Goal: Task Accomplishment & Management: Complete application form

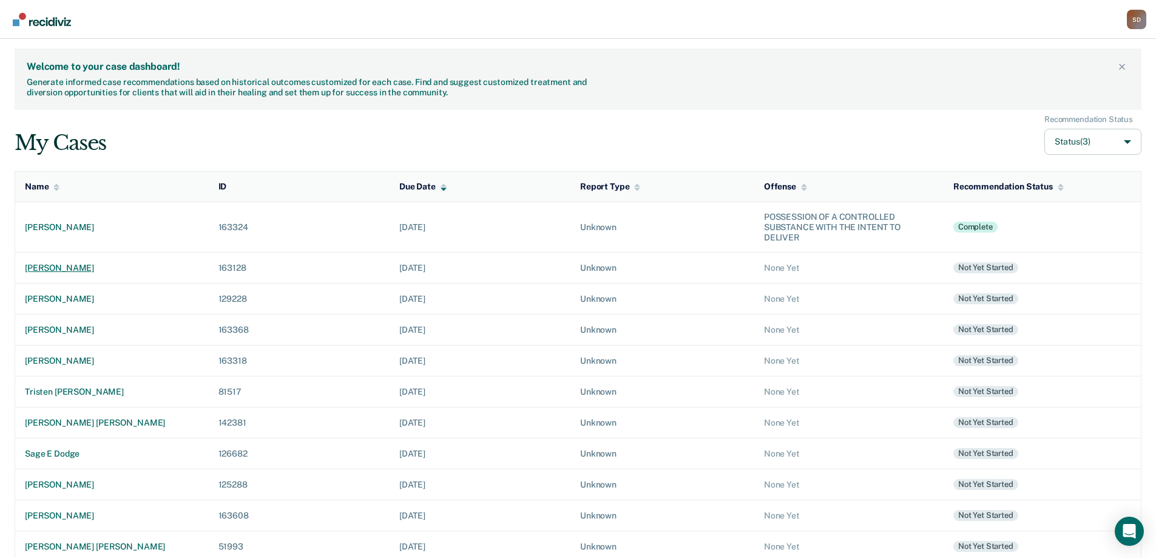
click at [72, 262] on td "[PERSON_NAME]" at bounding box center [112, 267] width 194 height 31
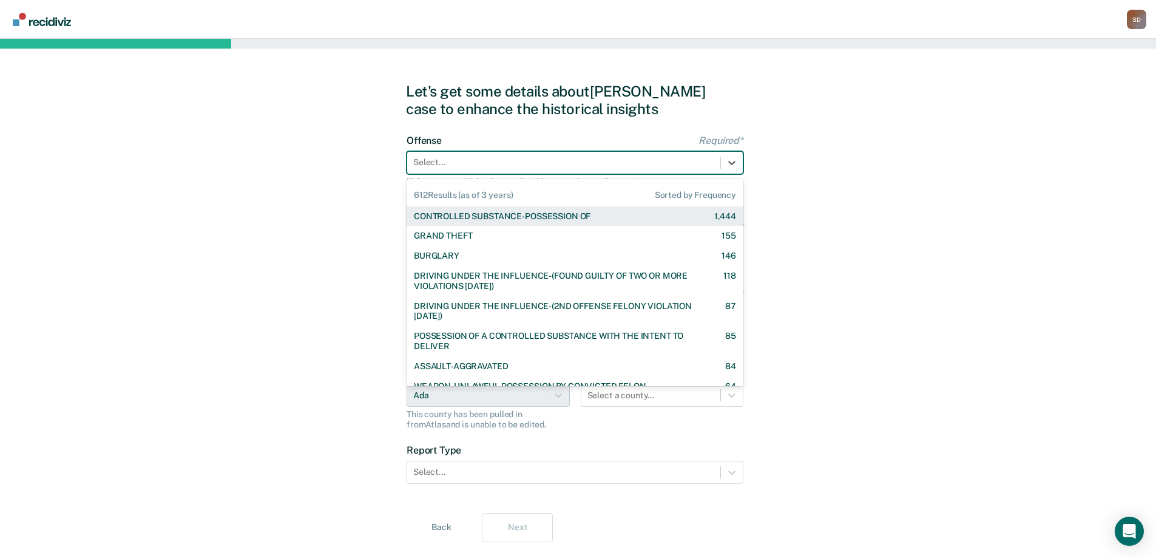
click at [692, 162] on div at bounding box center [563, 162] width 301 height 13
click at [623, 241] on div "GRAND THEFT 155" at bounding box center [575, 236] width 322 height 10
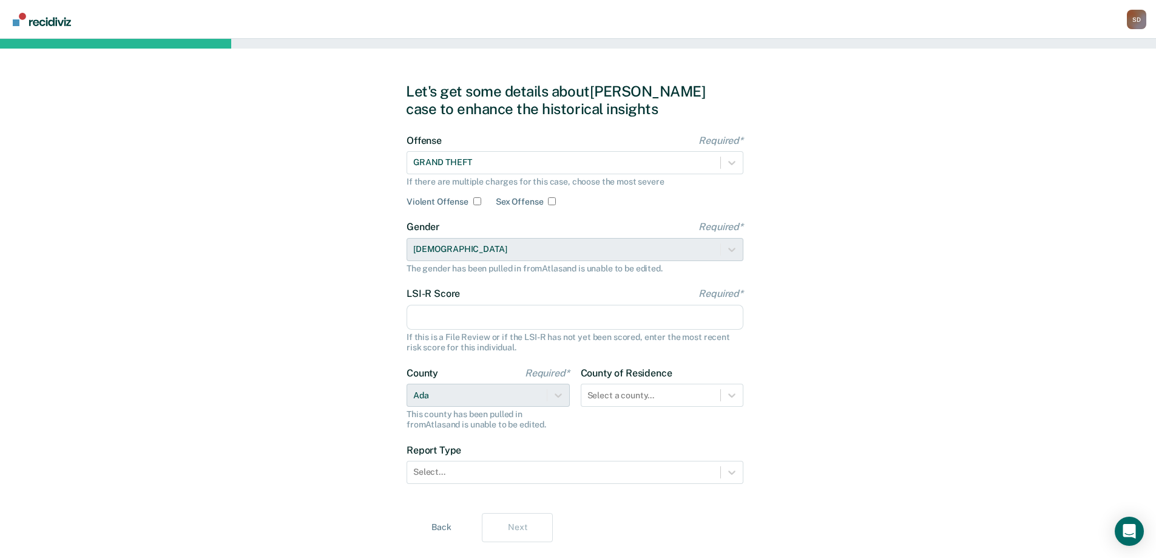
click at [586, 318] on input "LSI-R Score Required*" at bounding box center [575, 317] width 337 height 25
click at [94, 320] on div "Let's get some details about [PERSON_NAME] case to enhance the historical insig…" at bounding box center [578, 312] width 1156 height 547
click at [435, 323] on input "LSI-R Score Required*" at bounding box center [575, 317] width 337 height 25
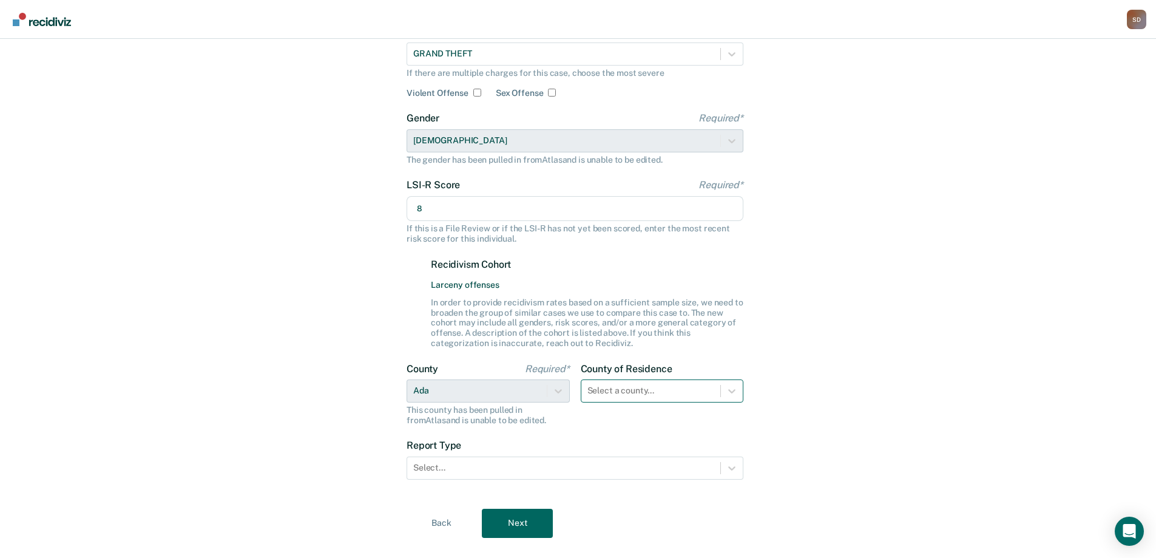
type input "8"
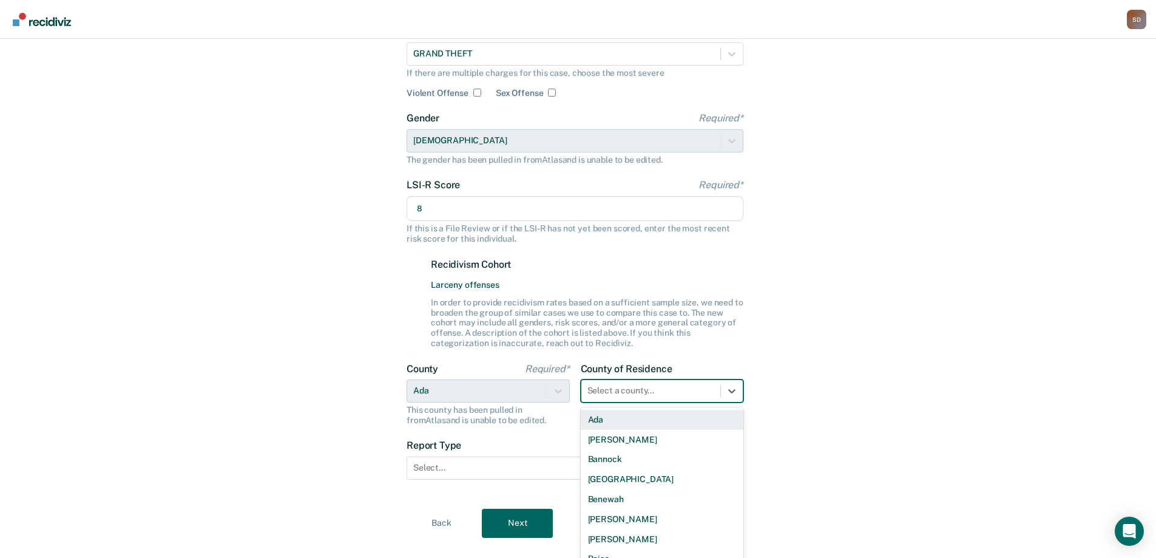
scroll to position [140, 0]
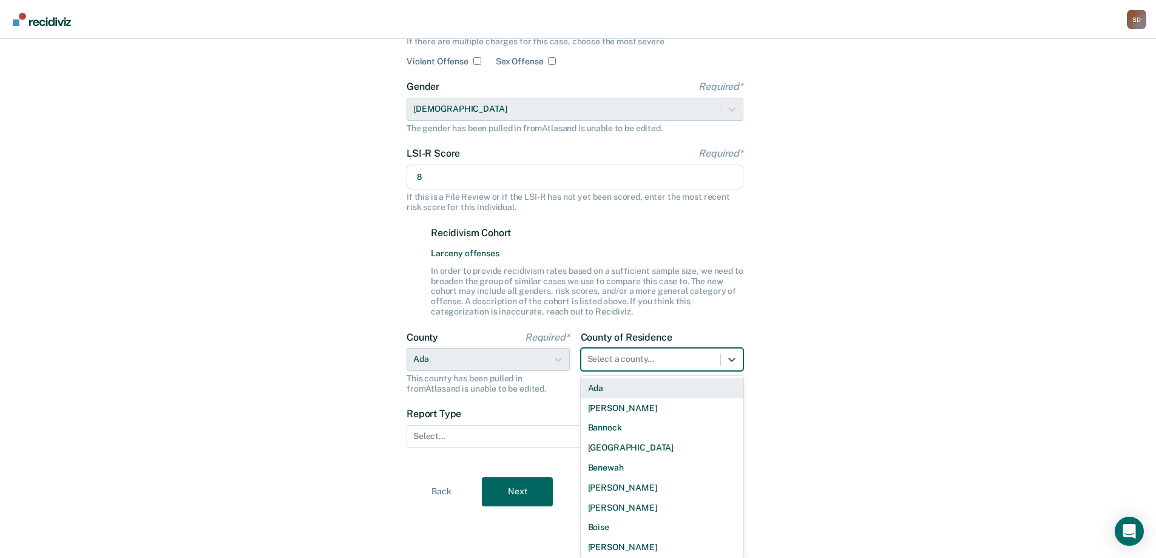
click at [675, 371] on div "44 results available. Use Up and Down to choose options, press Enter to select …" at bounding box center [662, 359] width 163 height 23
click at [661, 388] on div "Ada" at bounding box center [662, 388] width 163 height 20
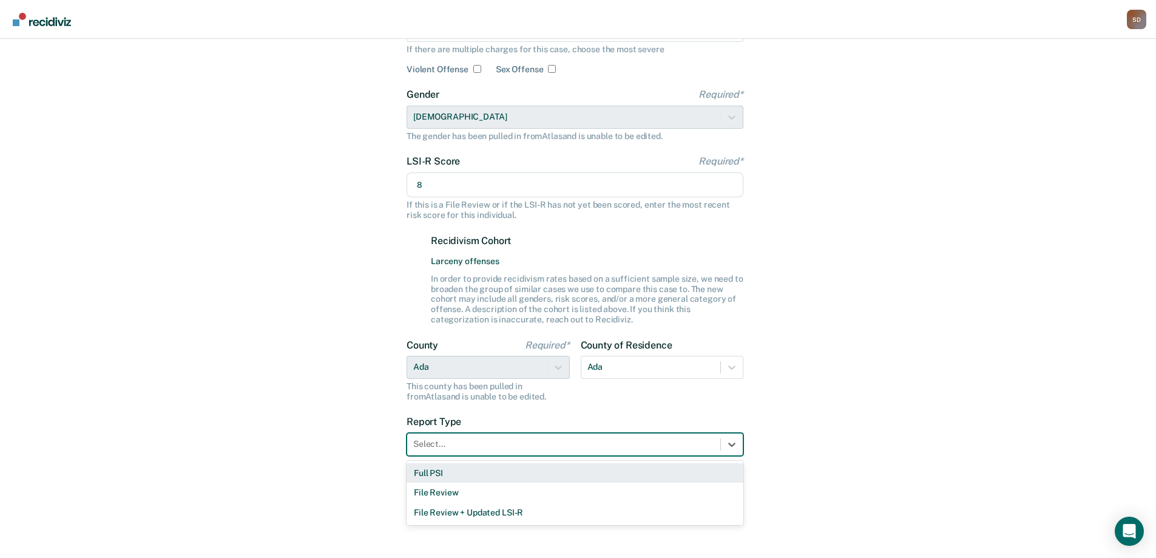
click at [613, 441] on div at bounding box center [563, 443] width 301 height 13
click at [595, 464] on div "Full PSI" at bounding box center [575, 473] width 337 height 20
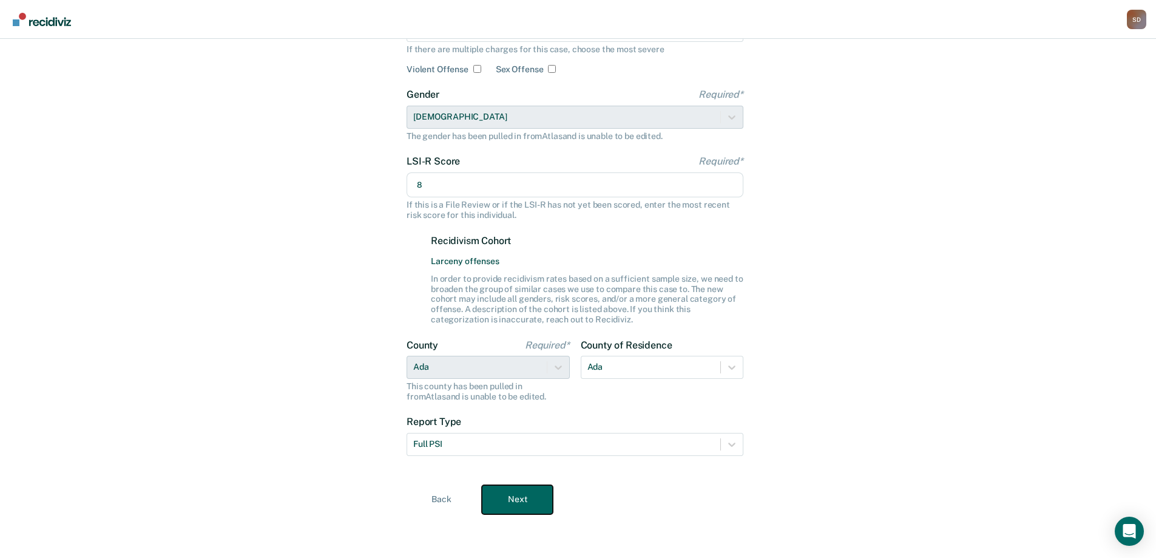
click at [530, 494] on button "Next" at bounding box center [517, 499] width 71 height 29
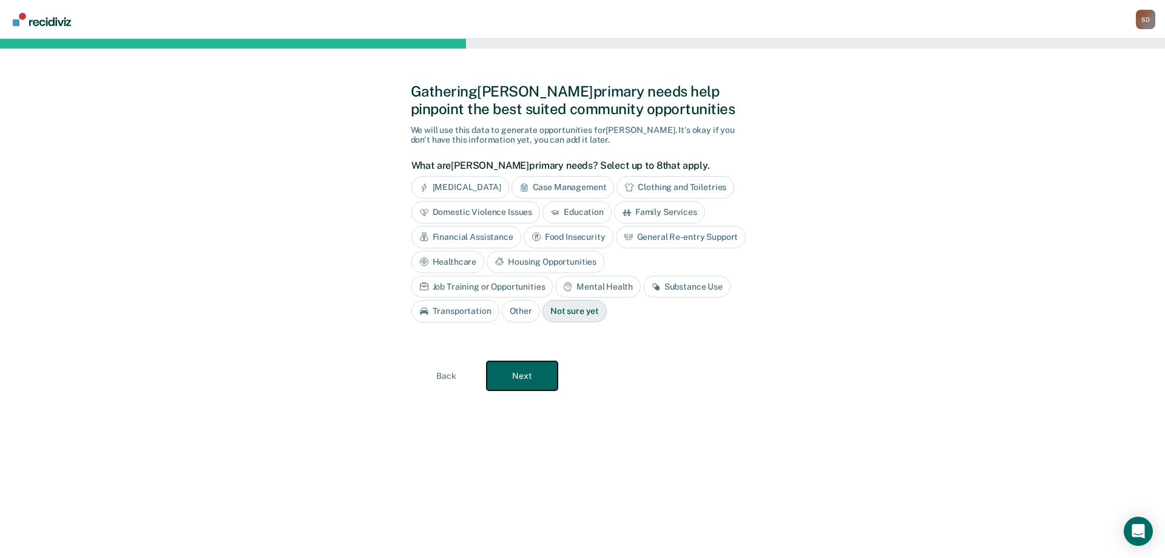
click at [538, 373] on button "Next" at bounding box center [522, 375] width 71 height 29
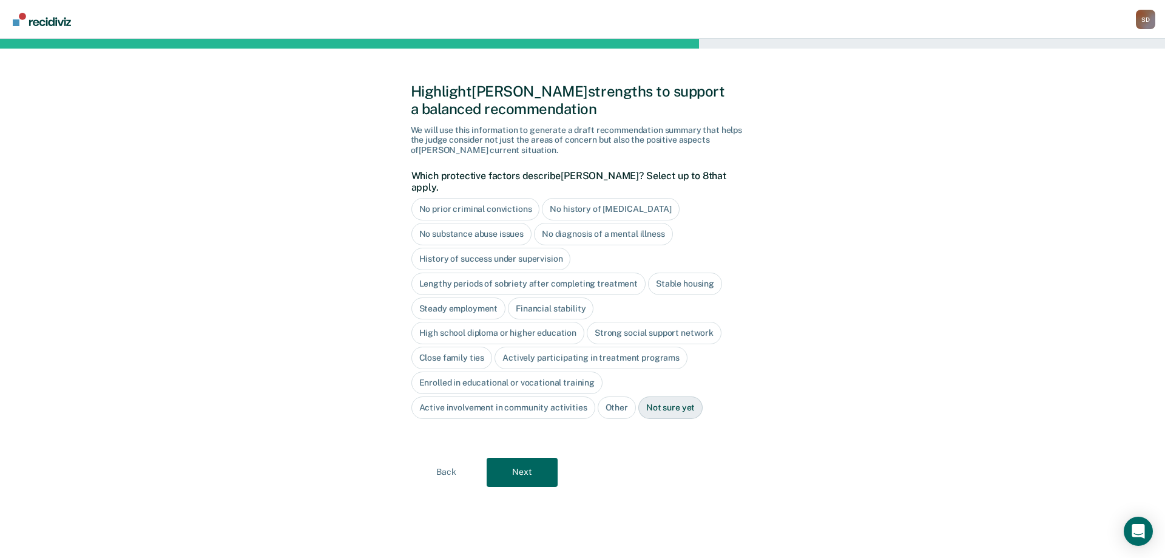
click at [503, 223] on div "No substance abuse issues" at bounding box center [471, 234] width 121 height 22
click at [703, 272] on div "Stable housing" at bounding box center [685, 283] width 74 height 22
click at [482, 301] on div "Steady employment" at bounding box center [458, 308] width 95 height 22
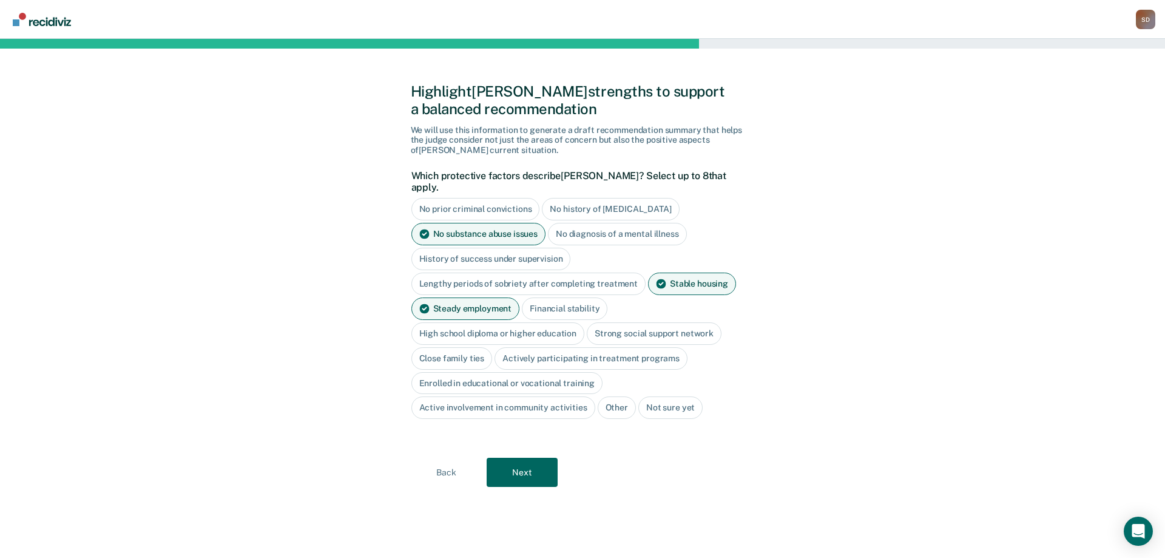
click at [540, 297] on div "Financial stability" at bounding box center [565, 308] width 86 height 22
click at [525, 323] on div "High school diploma or higher education" at bounding box center [498, 333] width 174 height 22
click at [473, 347] on div "Close family ties" at bounding box center [451, 358] width 81 height 22
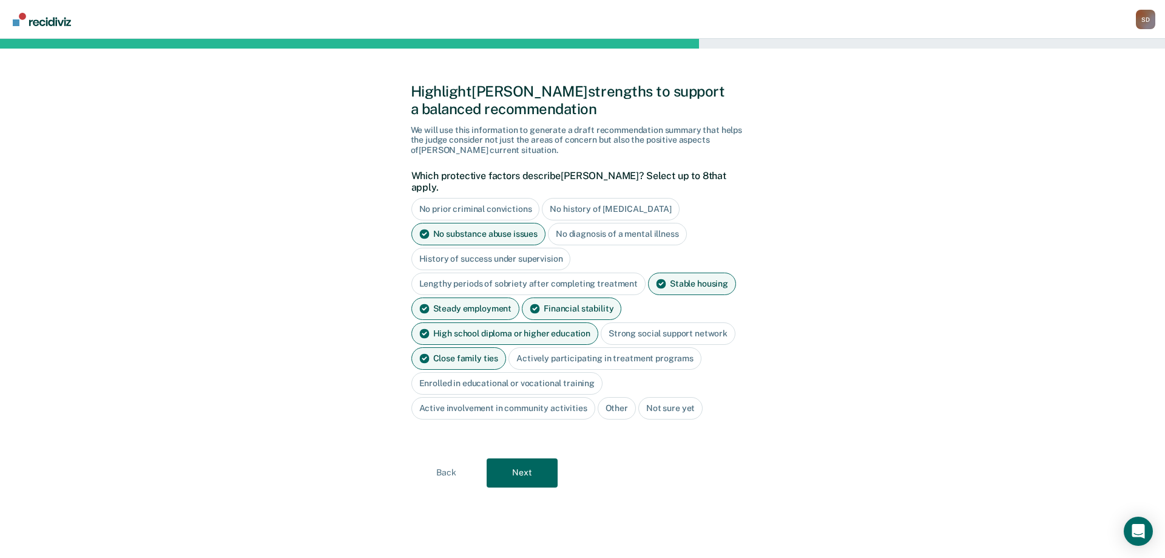
click at [546, 402] on div "Active involvement in community activities" at bounding box center [503, 408] width 184 height 22
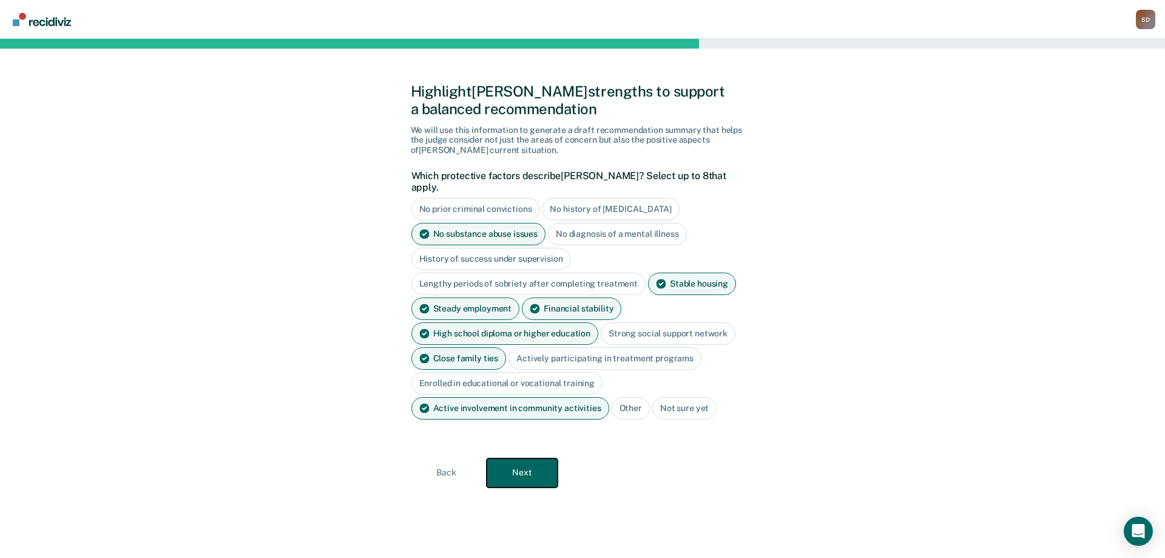
click at [529, 458] on button "Next" at bounding box center [522, 472] width 71 height 29
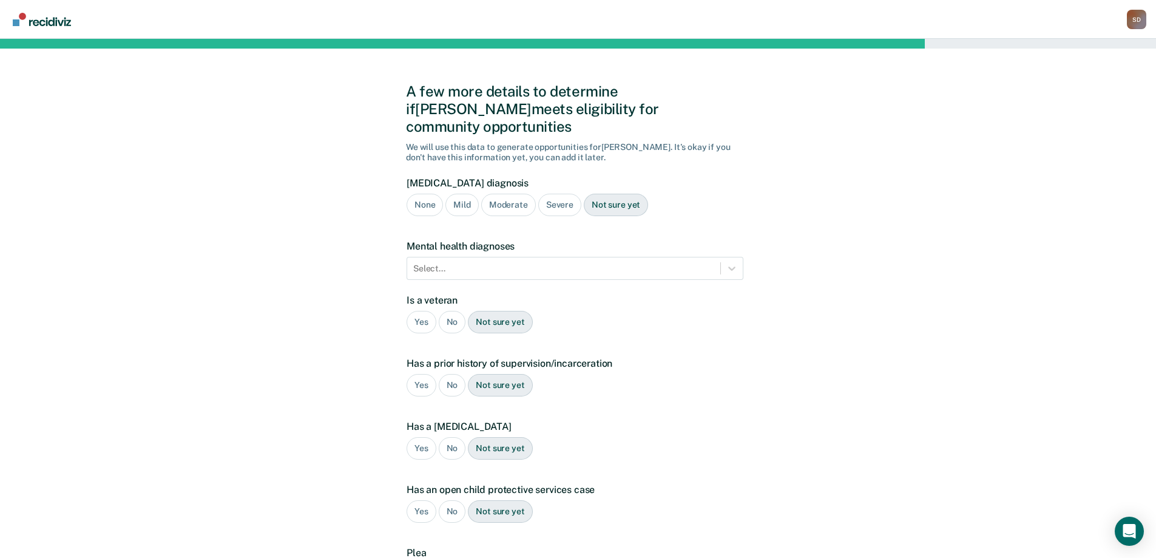
click at [431, 194] on div "None" at bounding box center [425, 205] width 36 height 22
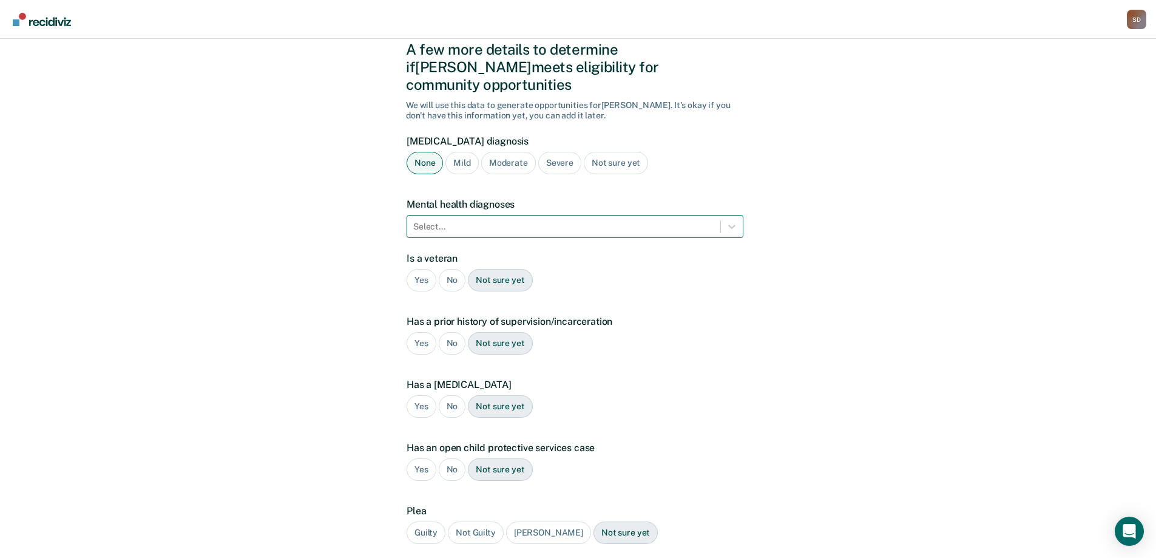
scroll to position [61, 0]
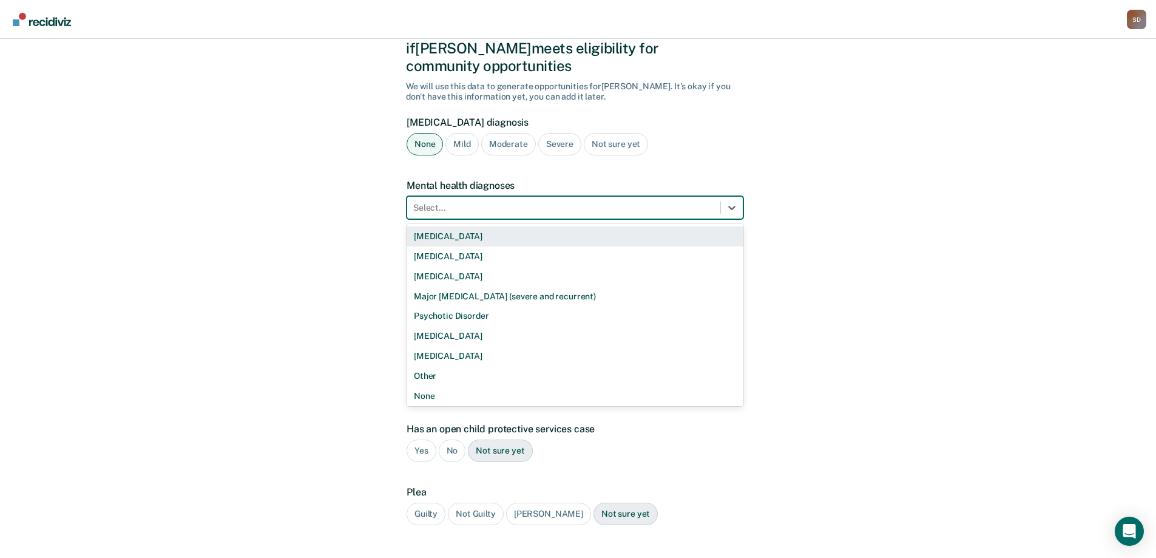
click at [511, 201] on div at bounding box center [563, 207] width 301 height 13
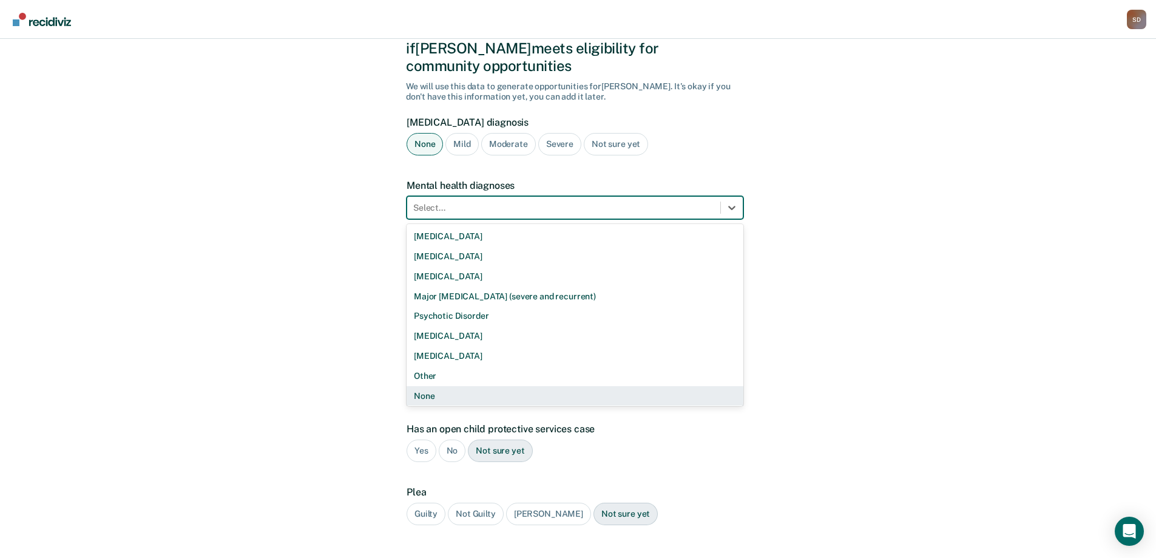
click at [454, 386] on div "None" at bounding box center [575, 396] width 337 height 20
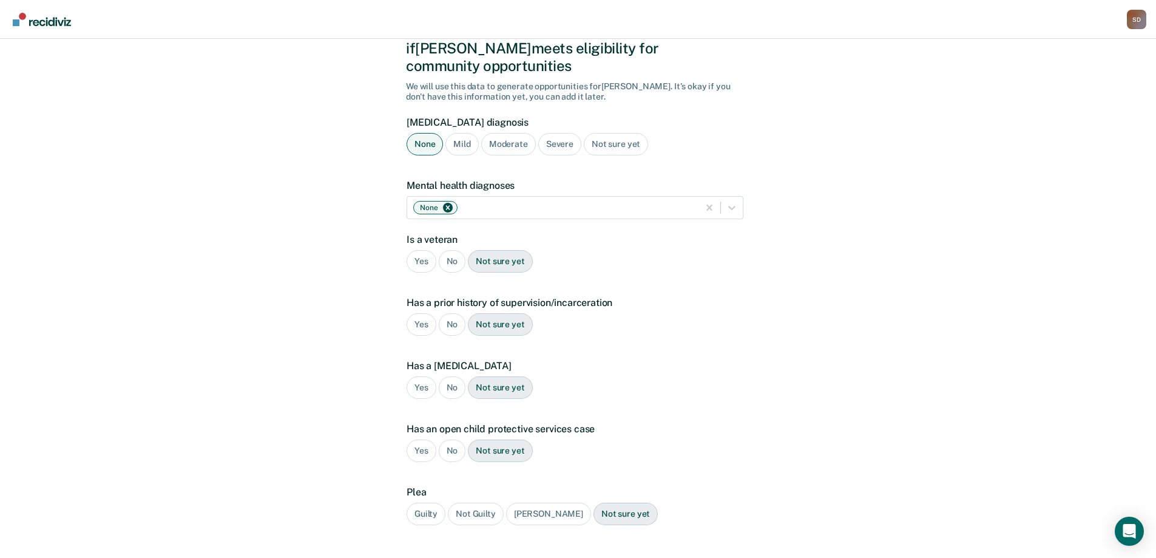
click at [453, 250] on div "No" at bounding box center [452, 261] width 27 height 22
click at [453, 313] on div "No" at bounding box center [452, 324] width 27 height 22
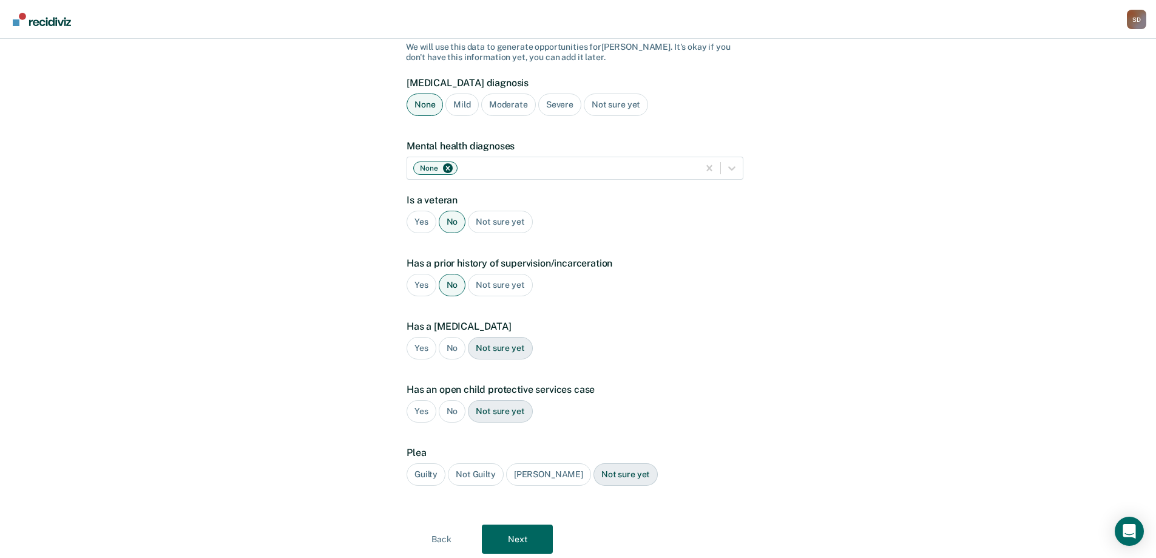
scroll to position [121, 0]
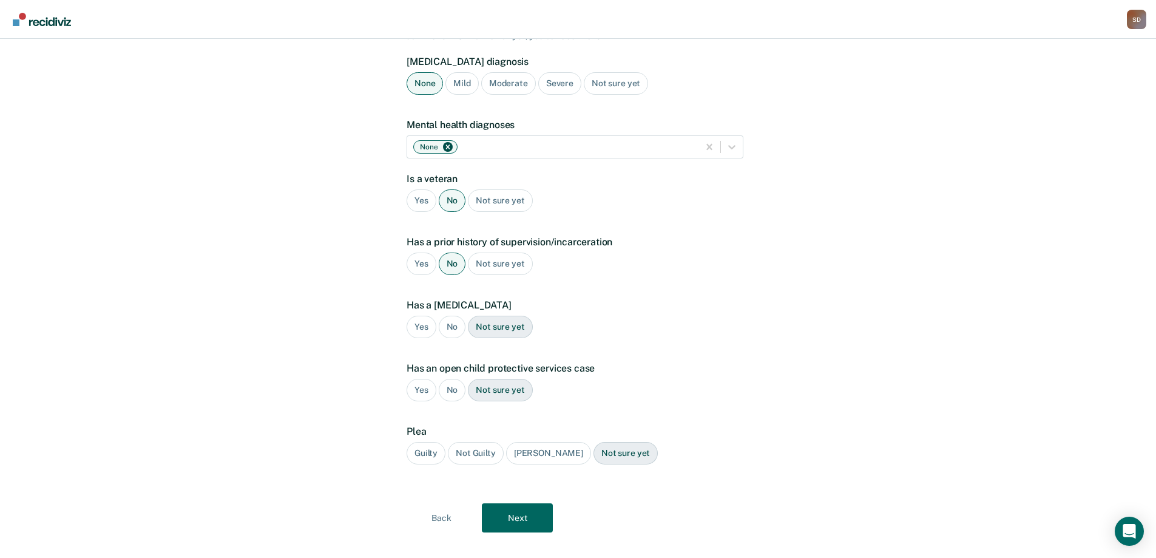
click at [457, 316] on div "No" at bounding box center [452, 327] width 27 height 22
click at [457, 379] on div "No" at bounding box center [452, 390] width 27 height 22
click at [435, 442] on div "Guilty" at bounding box center [426, 453] width 39 height 22
click at [516, 503] on button "Next" at bounding box center [517, 517] width 71 height 29
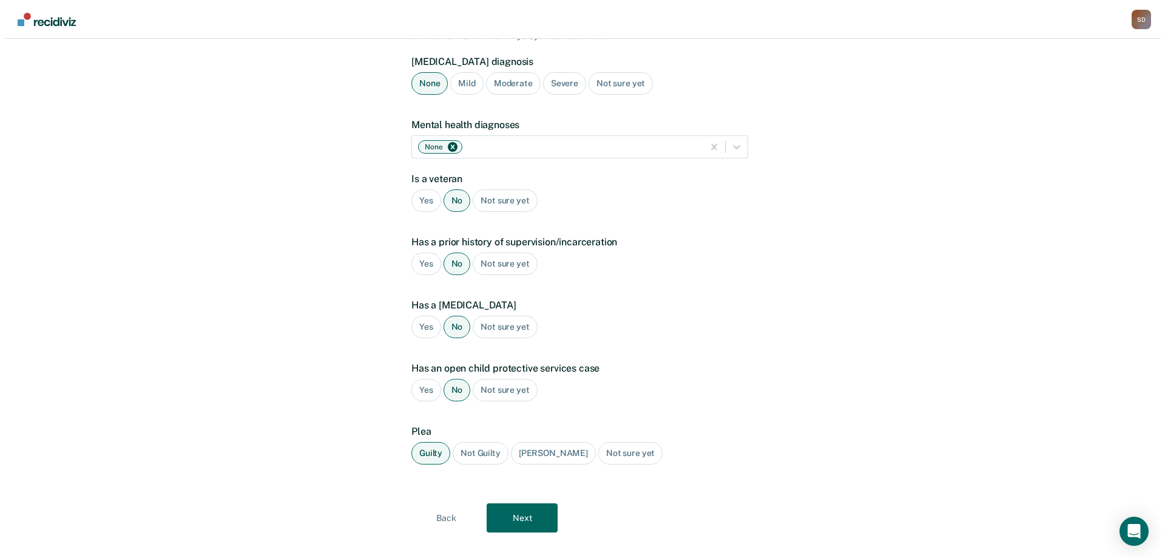
scroll to position [0, 0]
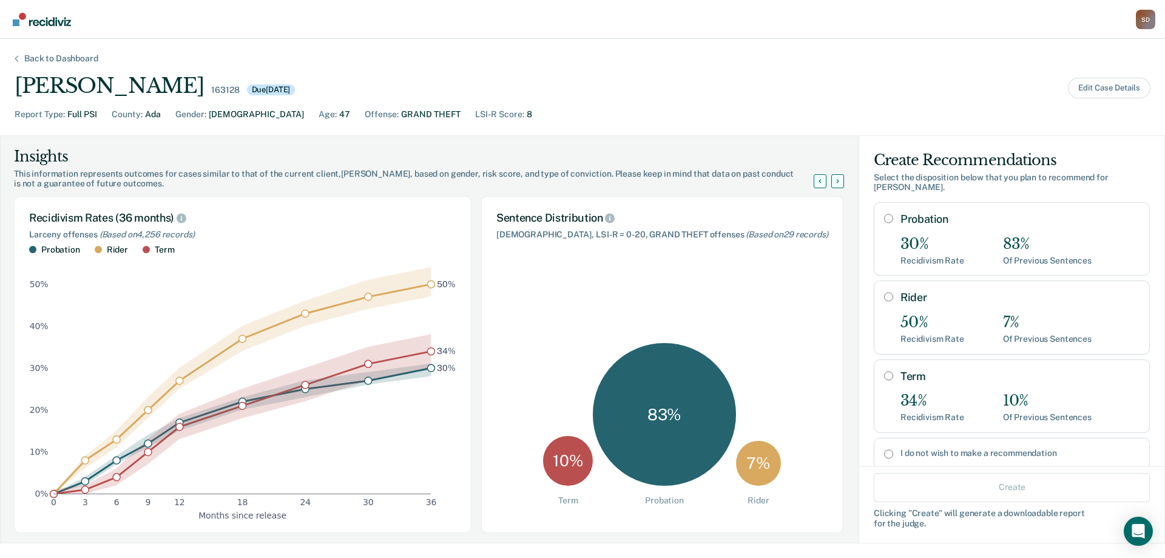
click at [884, 214] on input "Probation" at bounding box center [888, 219] width 9 height 10
radio input "true"
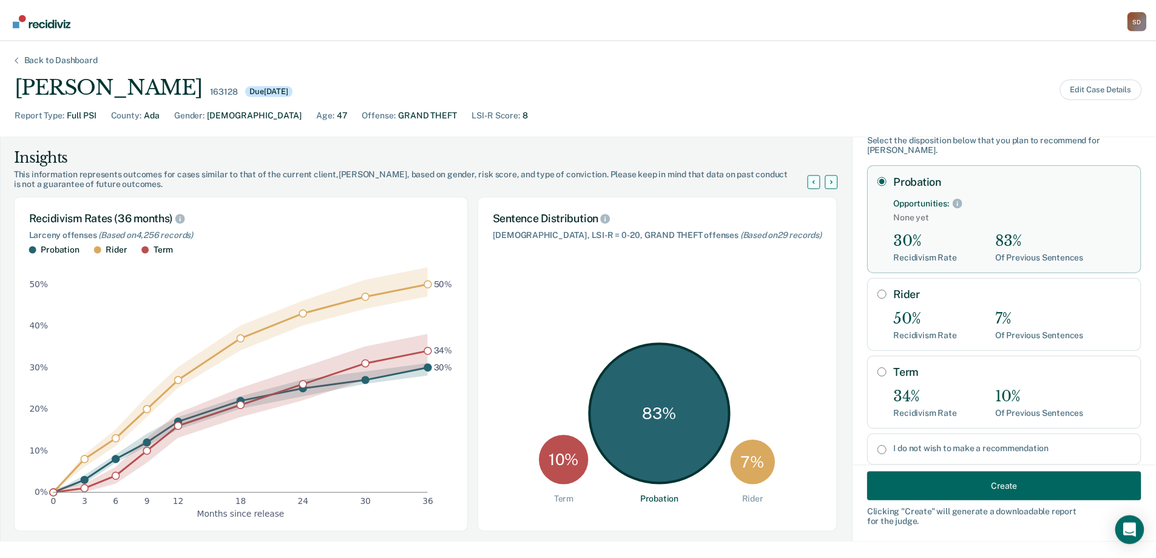
scroll to position [58, 0]
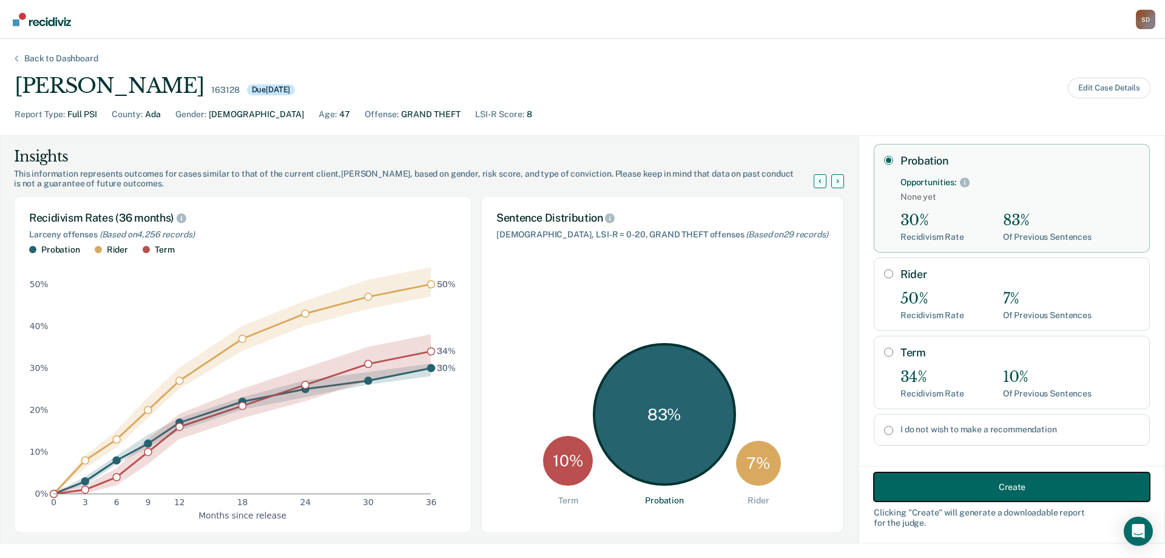
click at [953, 480] on button "Create" at bounding box center [1012, 486] width 276 height 29
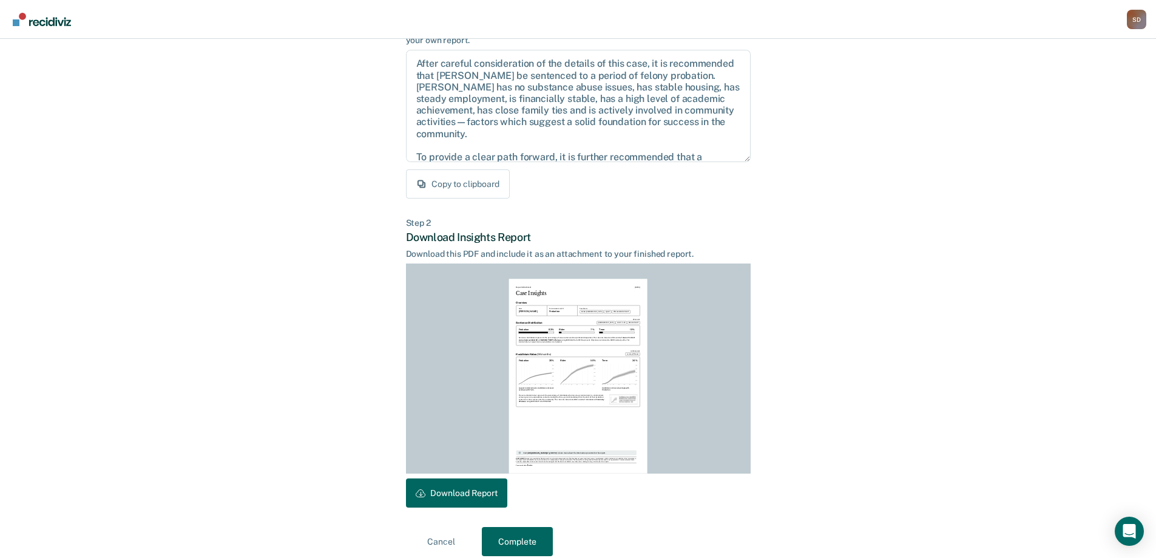
scroll to position [134, 0]
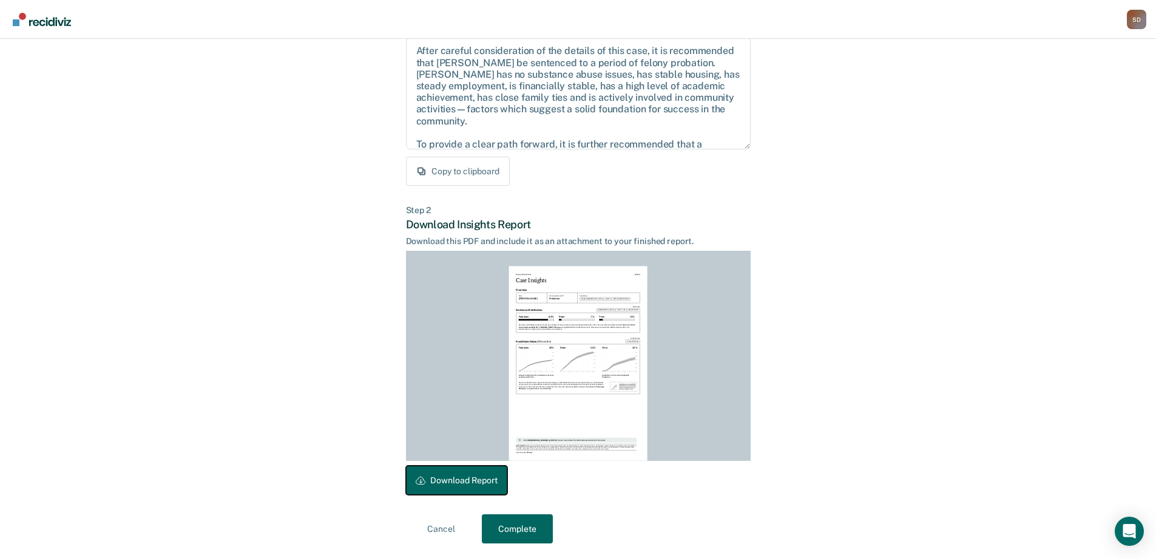
click at [473, 484] on button "Download Report" at bounding box center [456, 479] width 101 height 29
click at [516, 521] on button "Complete" at bounding box center [517, 528] width 71 height 29
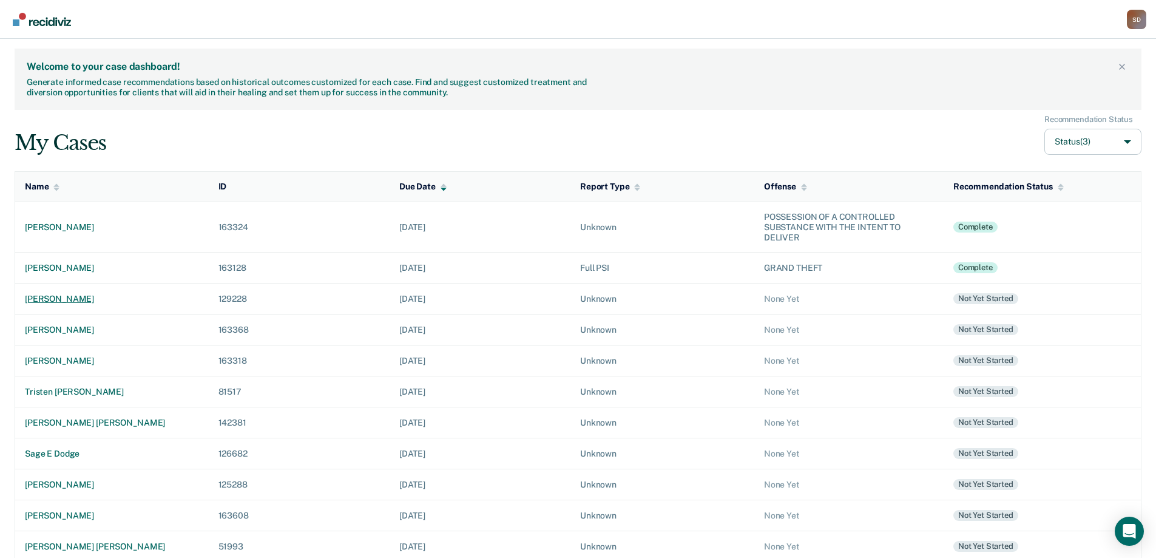
click at [62, 296] on div "[PERSON_NAME]" at bounding box center [112, 299] width 174 height 10
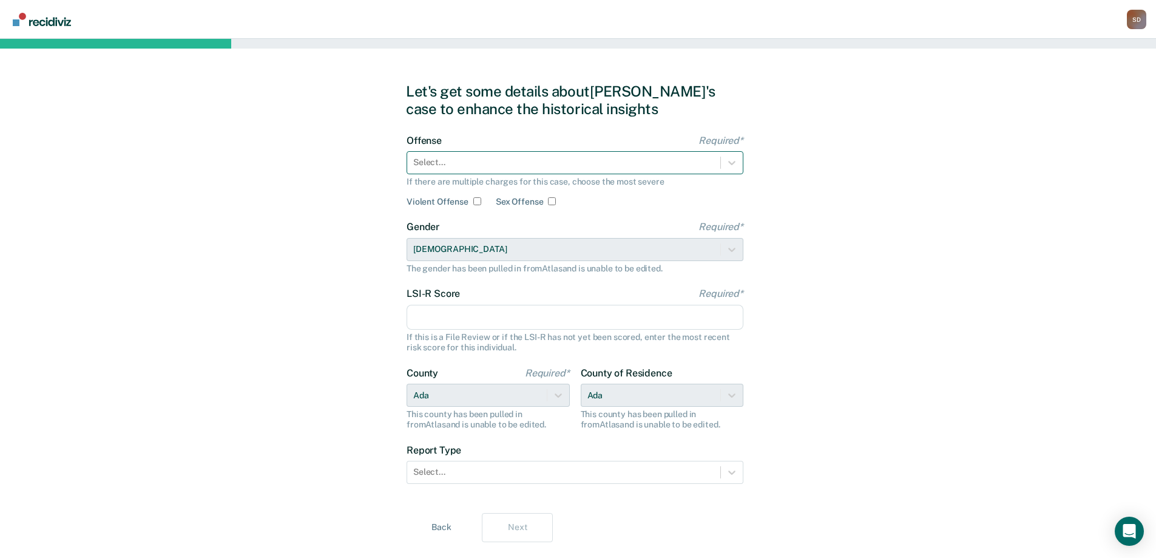
click at [701, 161] on div at bounding box center [563, 162] width 301 height 13
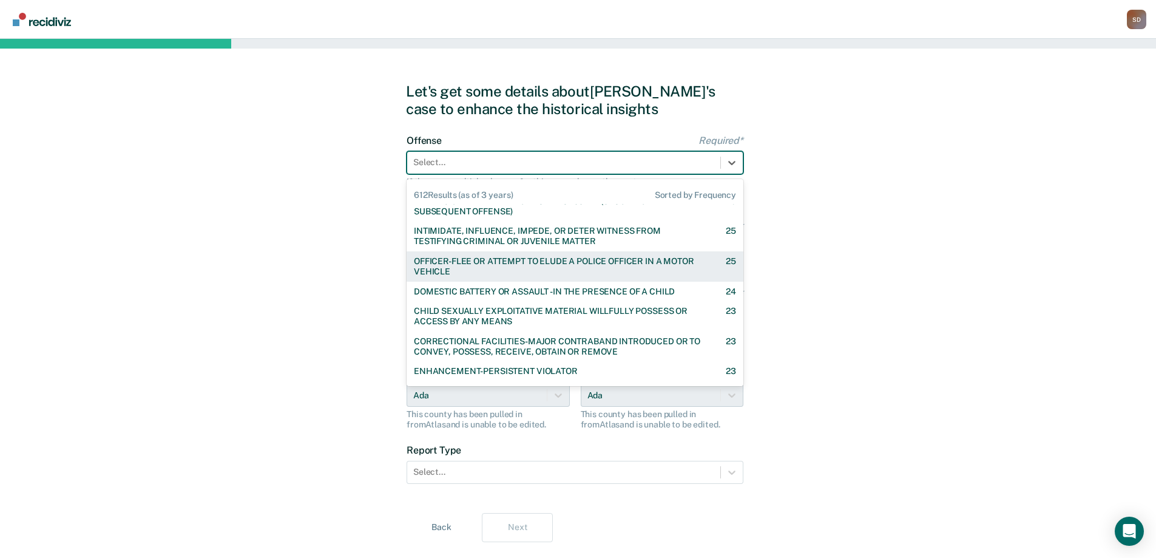
scroll to position [425, 0]
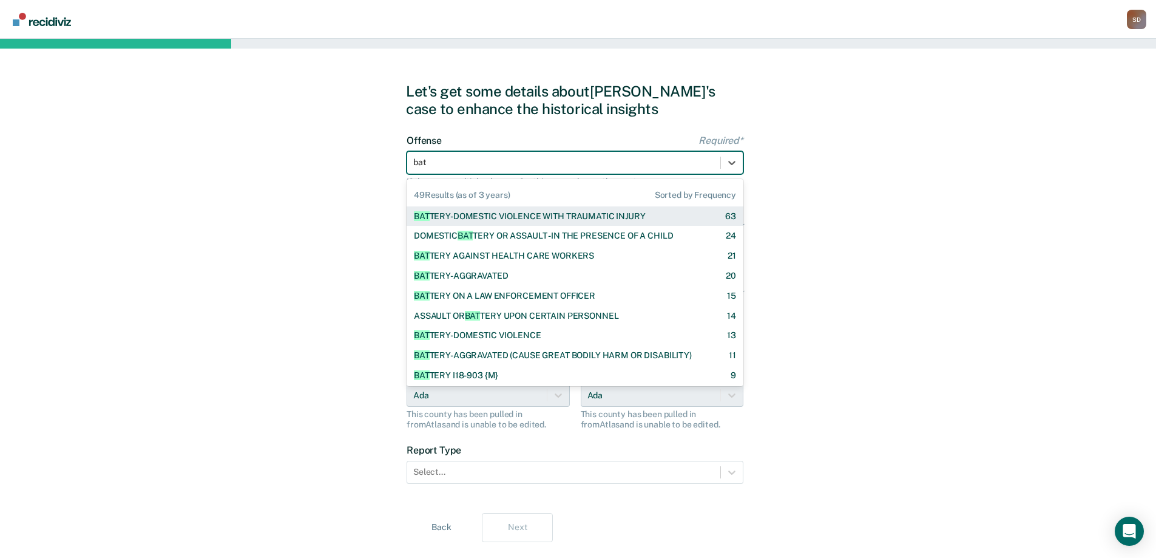
type input "batt"
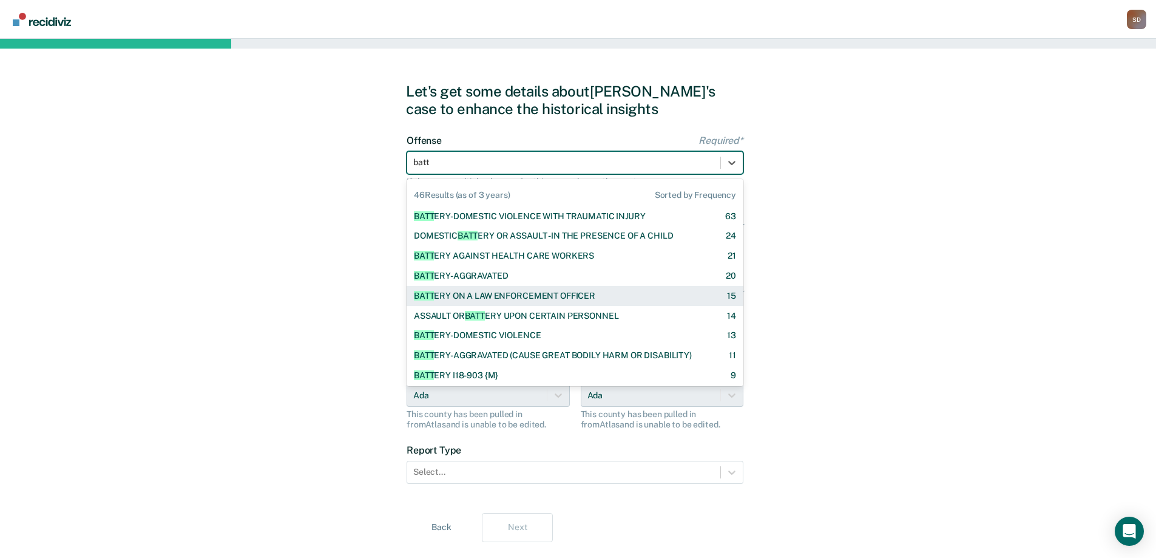
click at [618, 289] on div "BATT ERY ON A LAW ENFORCEMENT OFFICER 15" at bounding box center [575, 296] width 337 height 20
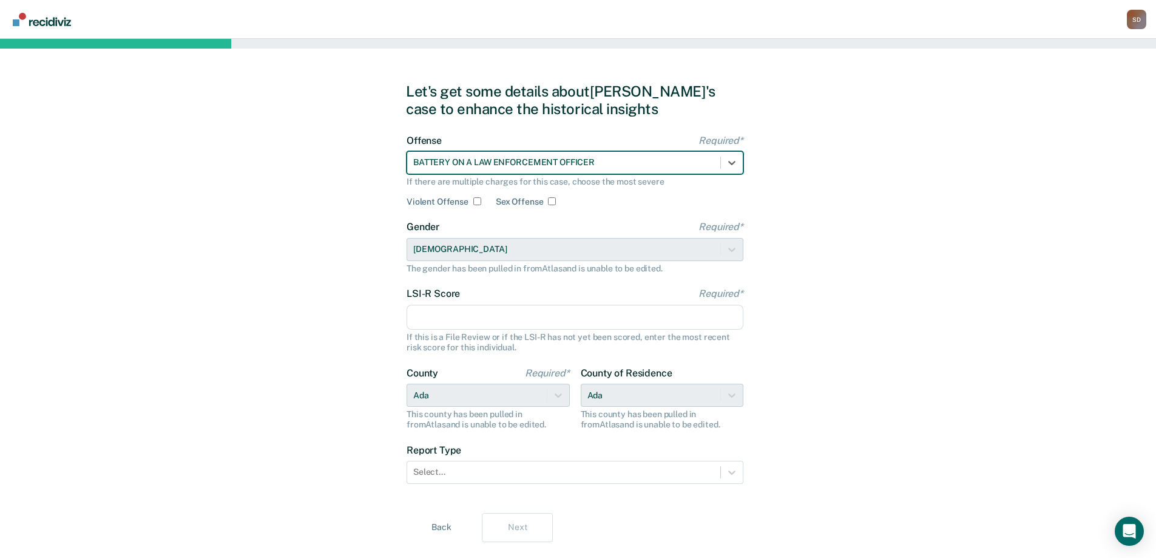
click at [528, 324] on input "LSI-R Score Required*" at bounding box center [575, 317] width 337 height 25
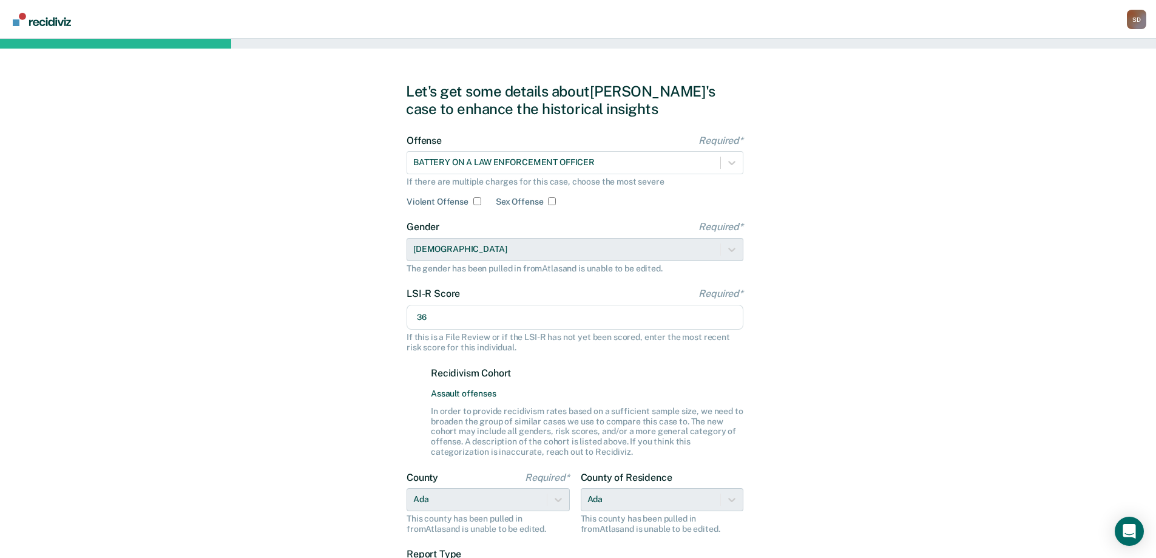
type input "36"
click at [836, 381] on div "Let's get some details about [PERSON_NAME]'s case to enhance the historical ins…" at bounding box center [578, 364] width 1156 height 651
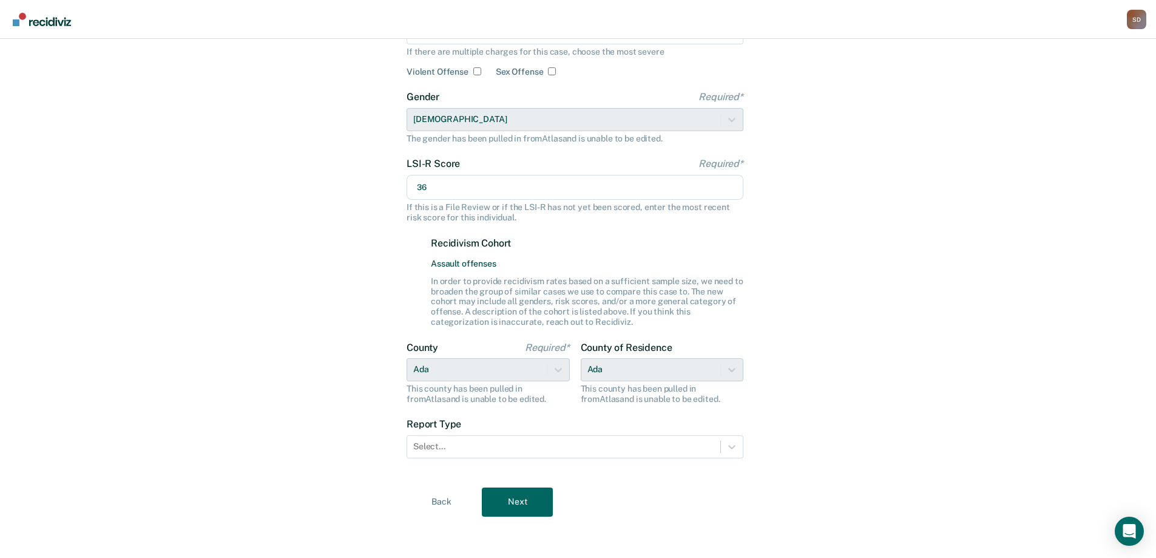
scroll to position [132, 0]
click at [570, 441] on div at bounding box center [563, 443] width 301 height 13
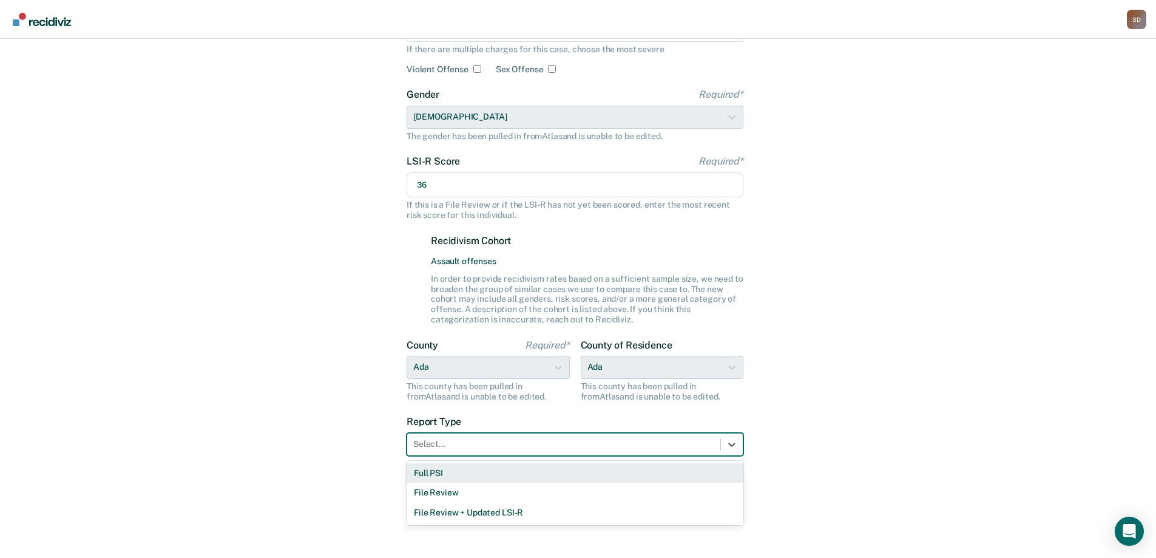
click at [552, 469] on div "Full PSI" at bounding box center [575, 473] width 337 height 20
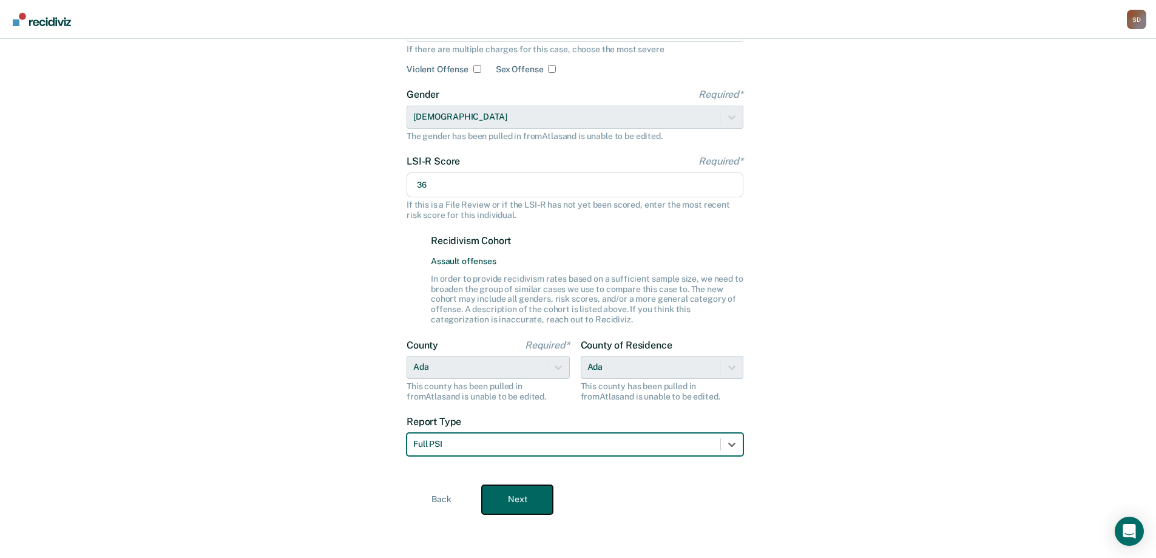
click at [521, 512] on button "Next" at bounding box center [517, 499] width 71 height 29
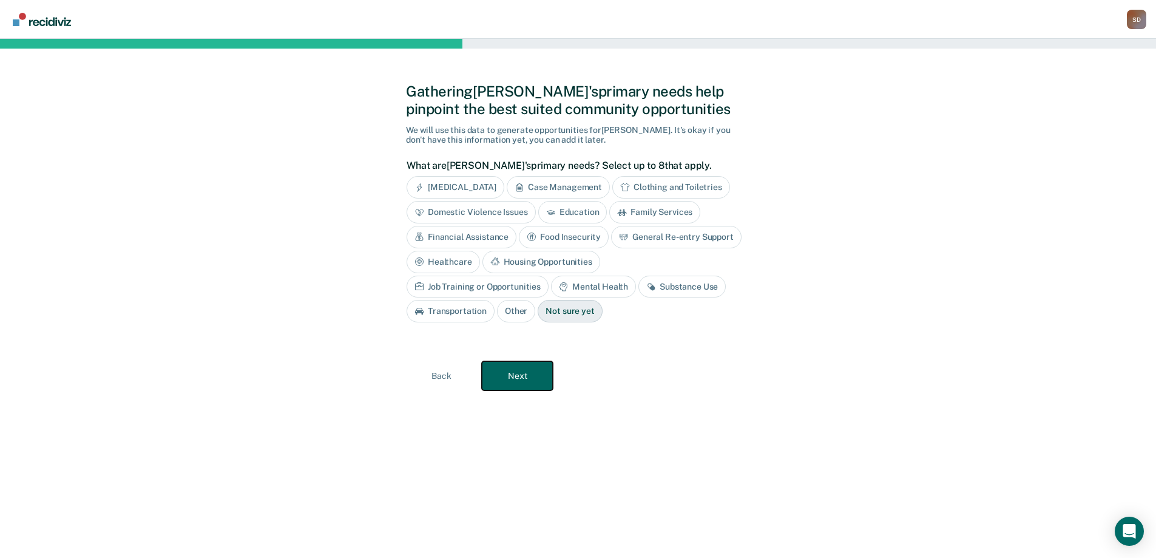
scroll to position [0, 0]
click at [444, 239] on div "Financial Assistance" at bounding box center [466, 237] width 110 height 22
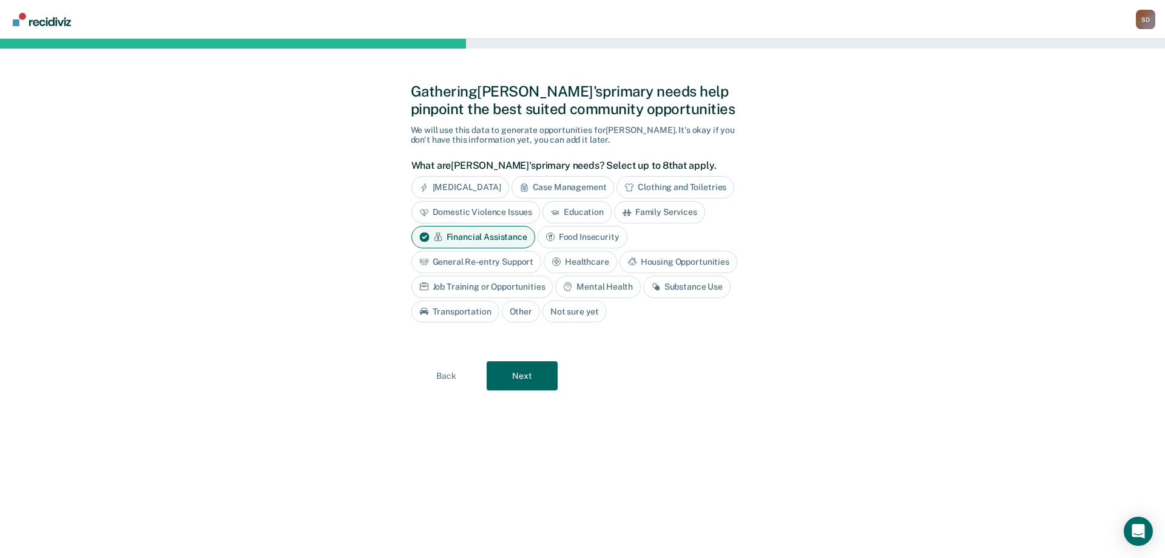
click at [492, 235] on div "Financial Assistance" at bounding box center [473, 237] width 124 height 22
click at [677, 235] on div "General Re-entry Support" at bounding box center [681, 237] width 130 height 22
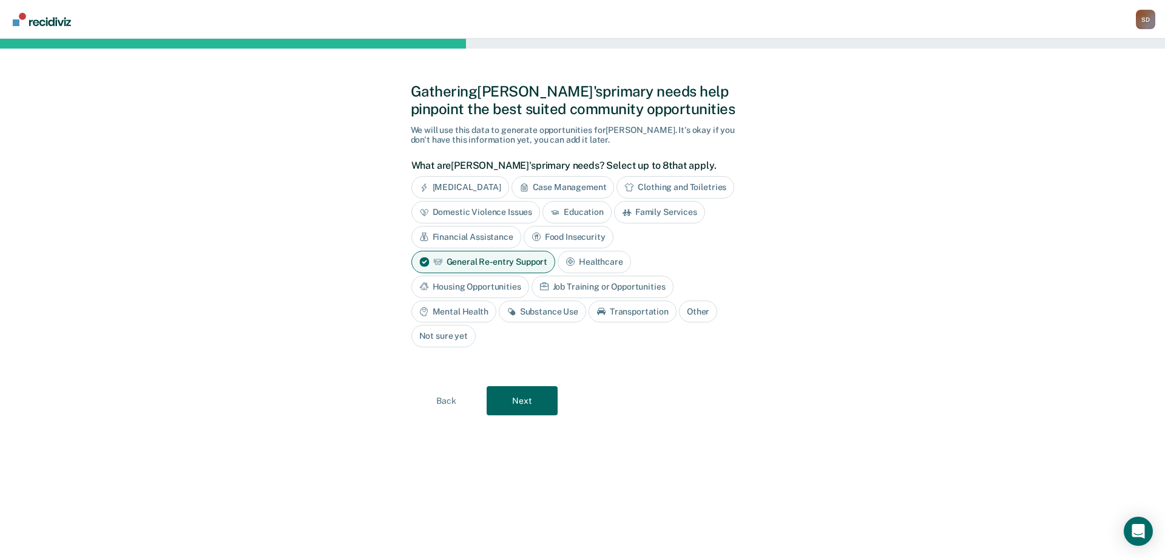
click at [470, 286] on div "Housing Opportunities" at bounding box center [470, 286] width 118 height 22
click at [527, 308] on div "Substance Use" at bounding box center [542, 311] width 87 height 22
click at [474, 314] on div "Mental Health" at bounding box center [453, 311] width 85 height 22
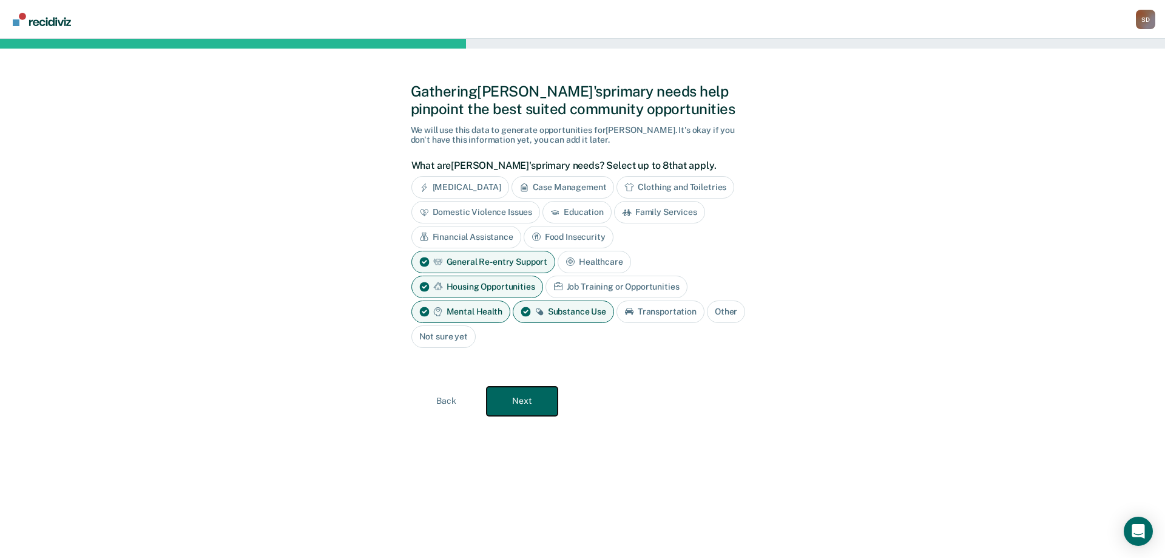
click at [544, 398] on button "Next" at bounding box center [522, 401] width 71 height 29
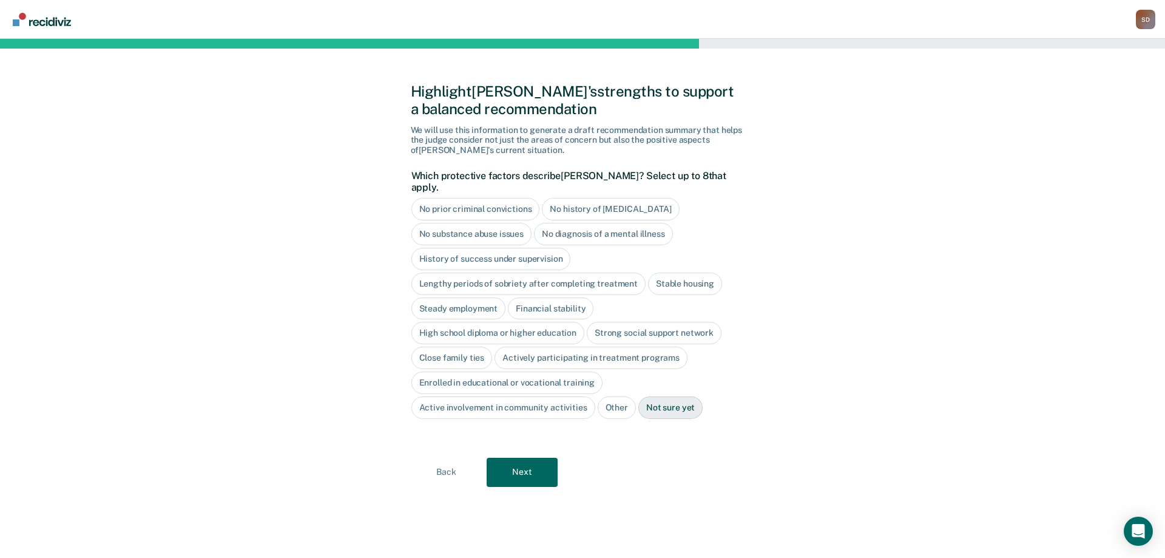
click at [473, 297] on div "Steady employment" at bounding box center [458, 308] width 95 height 22
click at [522, 459] on button "Next" at bounding box center [522, 471] width 71 height 29
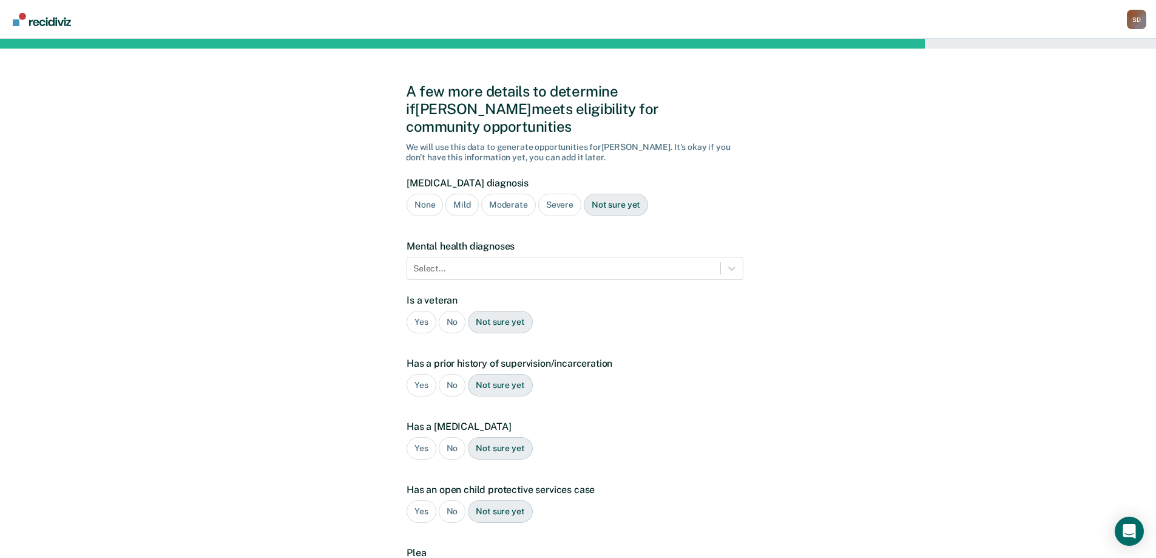
click at [563, 194] on div "Severe" at bounding box center [559, 205] width 43 height 22
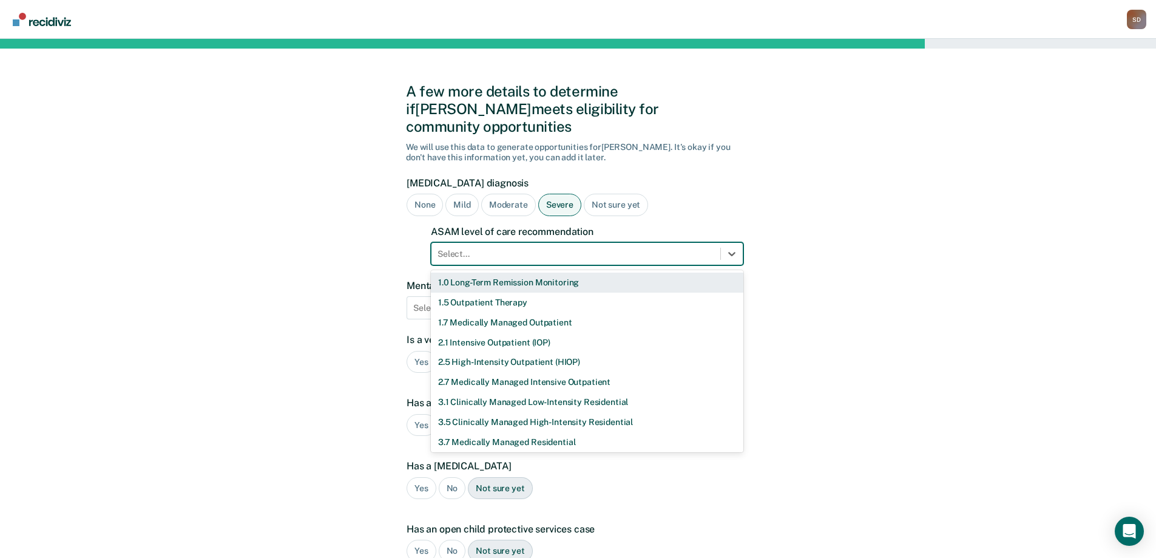
click at [550, 248] on div at bounding box center [575, 254] width 277 height 13
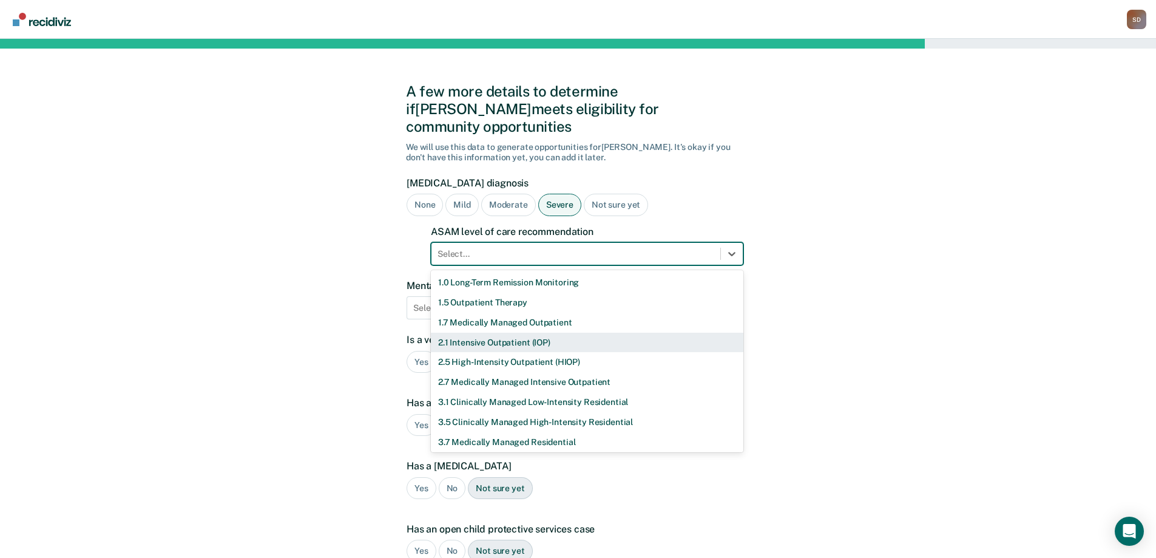
click at [562, 333] on div "2.1 Intensive Outpatient (IOP)" at bounding box center [587, 343] width 312 height 20
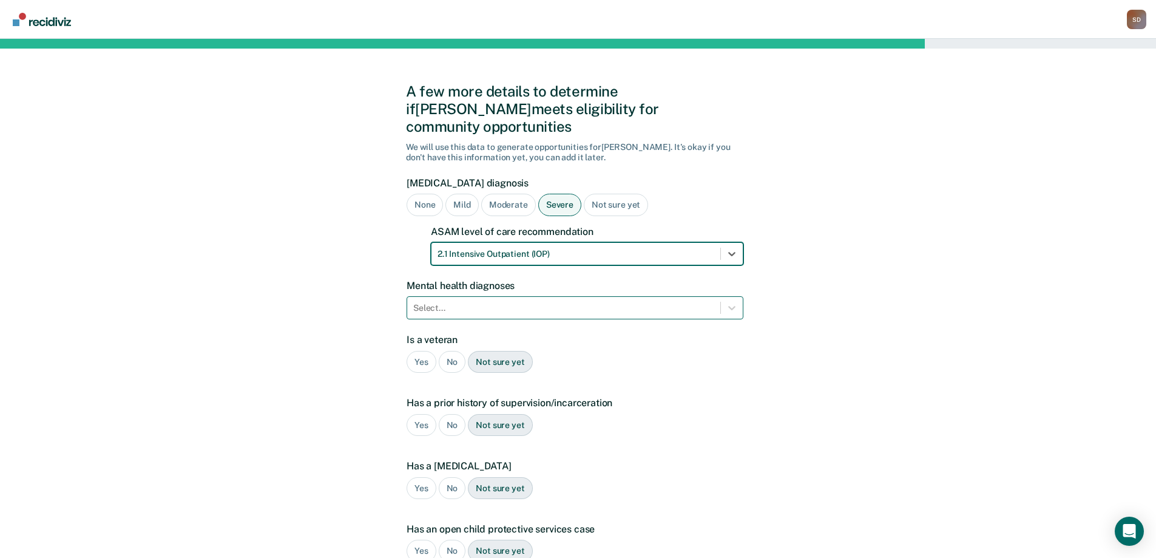
click at [535, 302] on div at bounding box center [563, 308] width 301 height 13
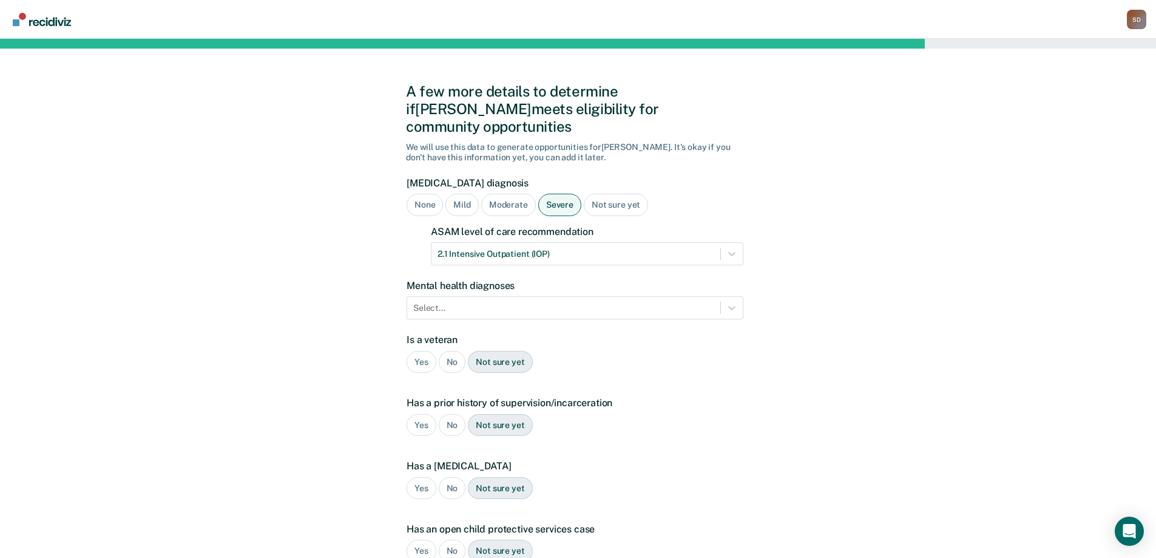
click at [274, 310] on div "A few more details to determine if [PERSON_NAME] meets eligibility for communit…" at bounding box center [578, 388] width 1156 height 698
click at [453, 302] on div at bounding box center [563, 308] width 301 height 13
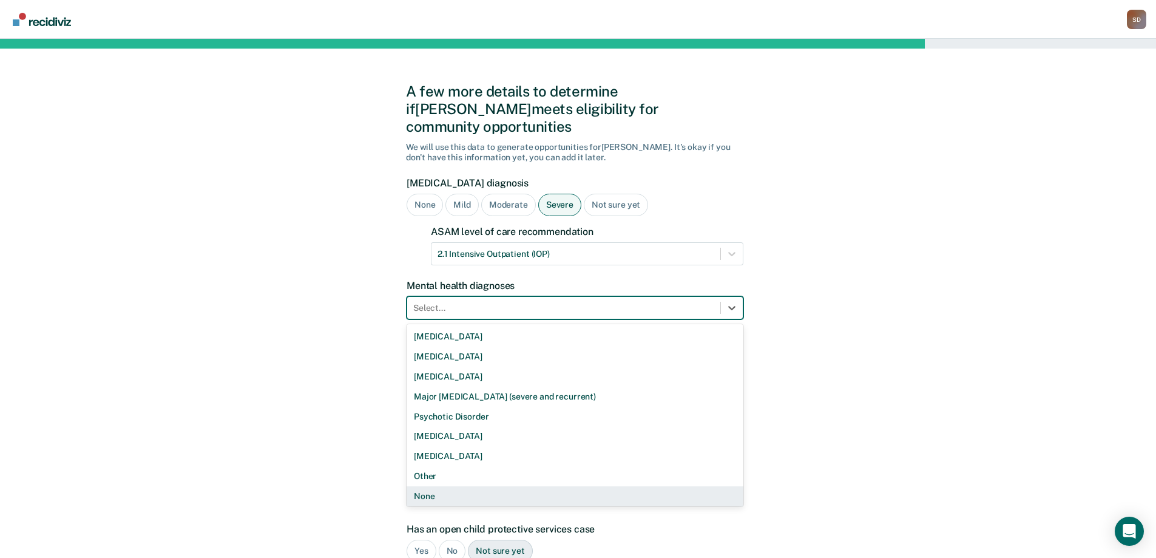
click at [453, 486] on div "None" at bounding box center [575, 496] width 337 height 20
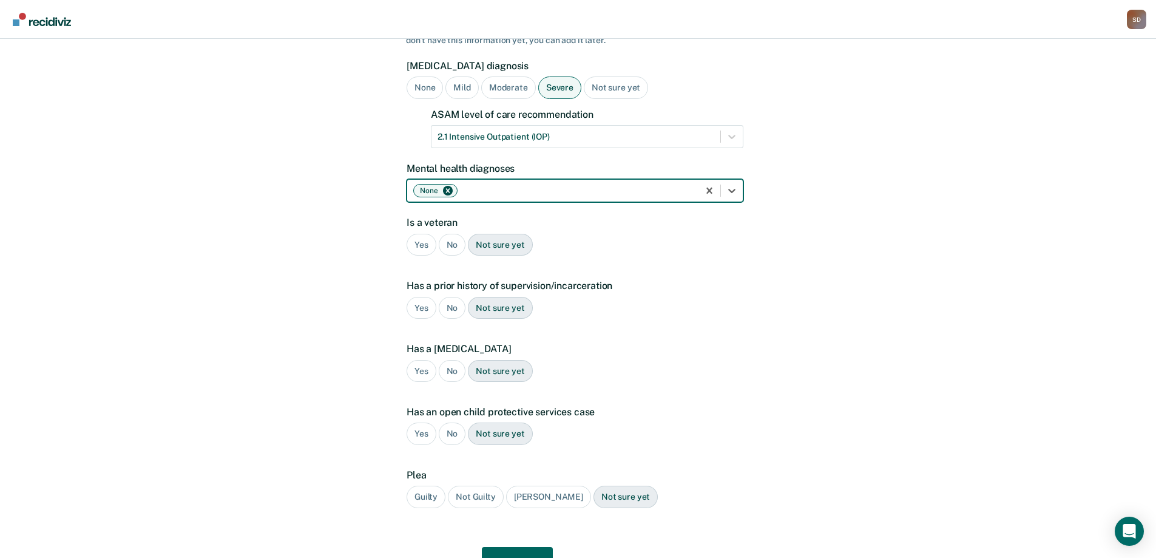
scroll to position [121, 0]
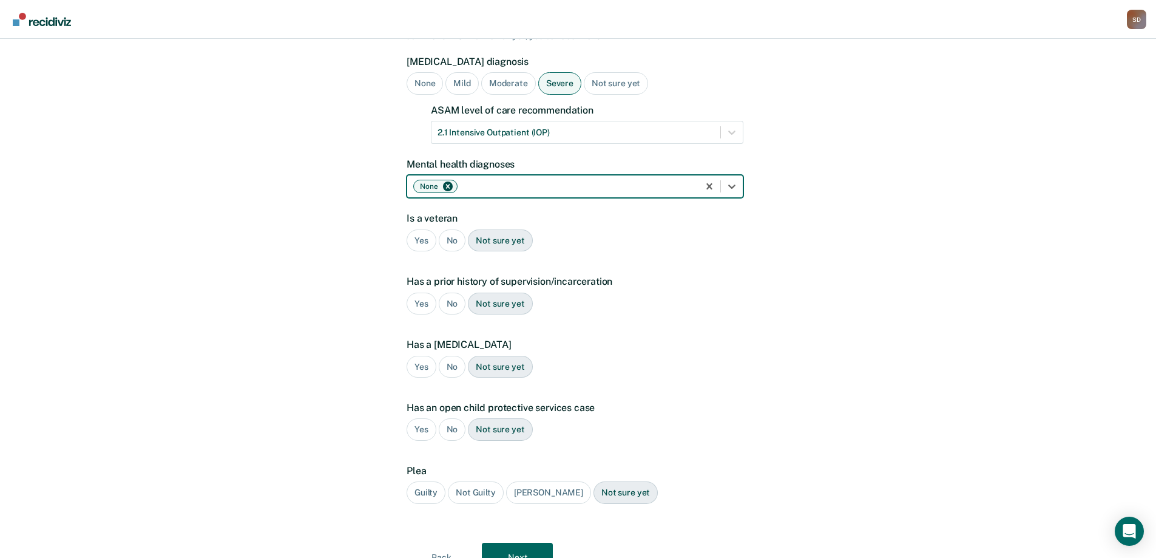
click at [455, 229] on div "No" at bounding box center [452, 240] width 27 height 22
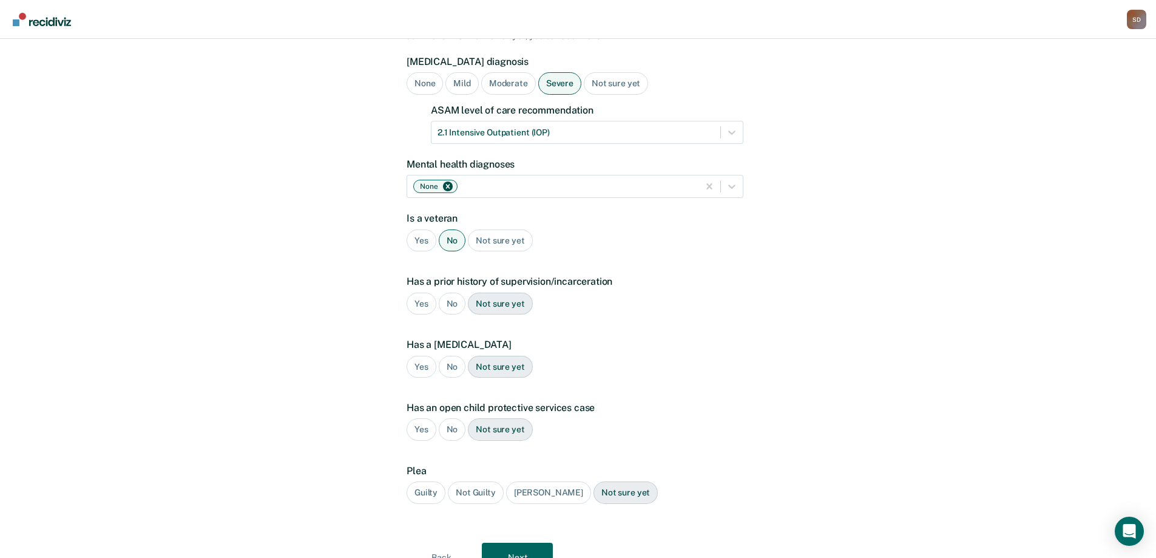
click at [419, 292] on div "Yes" at bounding box center [422, 303] width 30 height 22
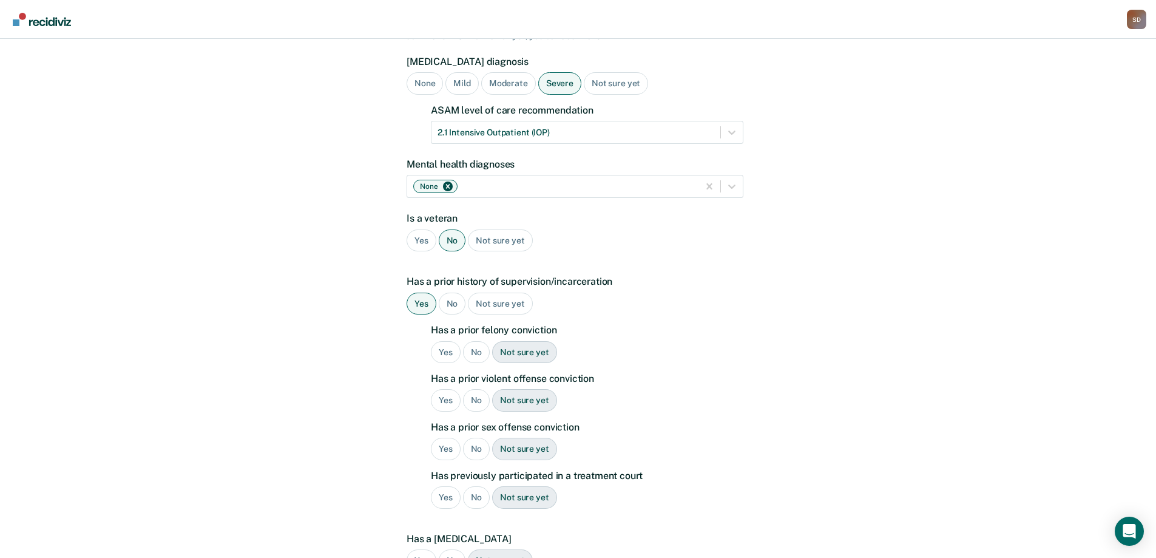
click at [446, 341] on div "Yes" at bounding box center [446, 352] width 30 height 22
click at [442, 389] on div "Yes" at bounding box center [446, 400] width 30 height 22
click at [468, 437] on div "No" at bounding box center [476, 448] width 27 height 22
click at [476, 486] on div "No" at bounding box center [476, 497] width 27 height 22
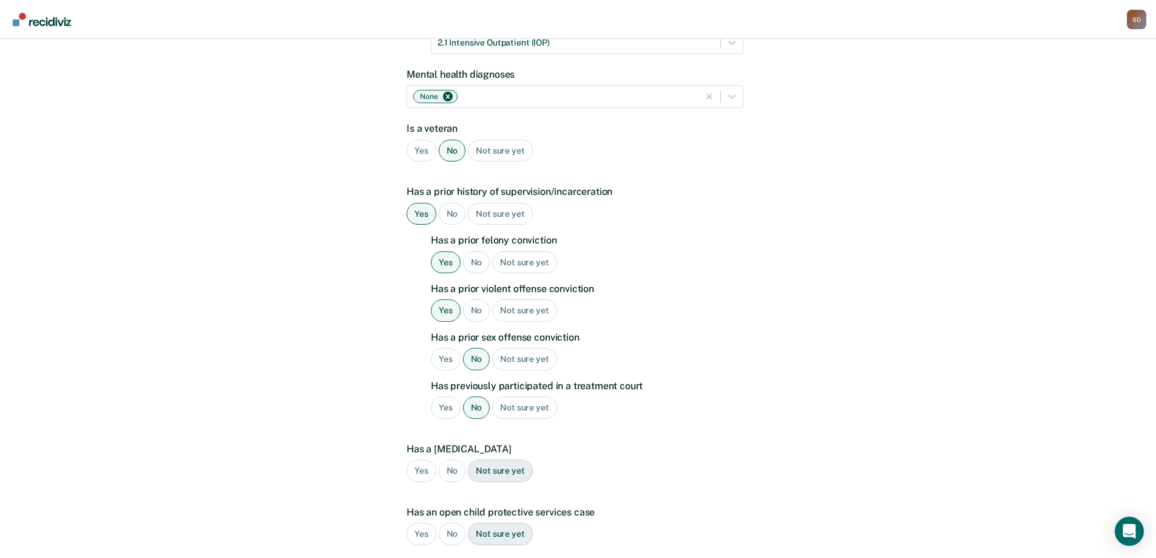
scroll to position [243, 0]
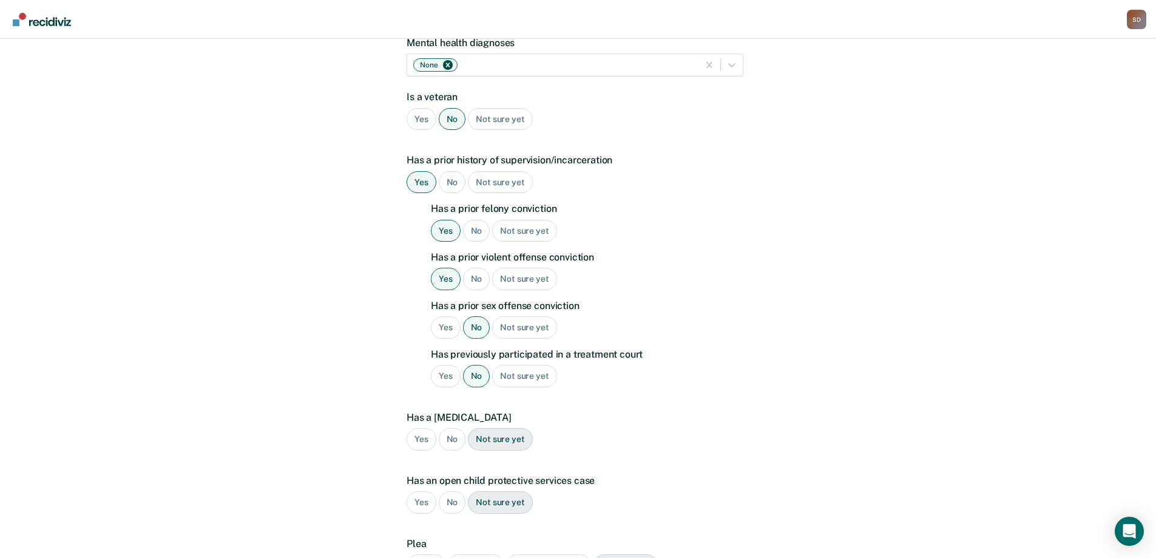
click at [446, 428] on div "No" at bounding box center [452, 439] width 27 height 22
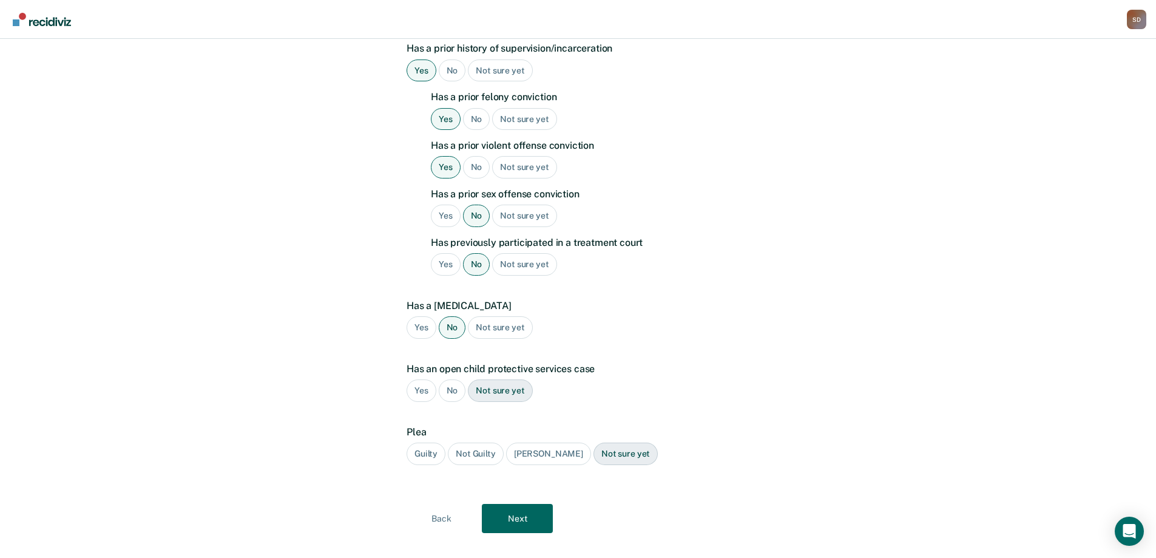
scroll to position [356, 0]
click at [451, 378] on div "No" at bounding box center [452, 389] width 27 height 22
click at [423, 441] on div "Guilty" at bounding box center [426, 452] width 39 height 22
click at [504, 502] on button "Next" at bounding box center [517, 516] width 71 height 29
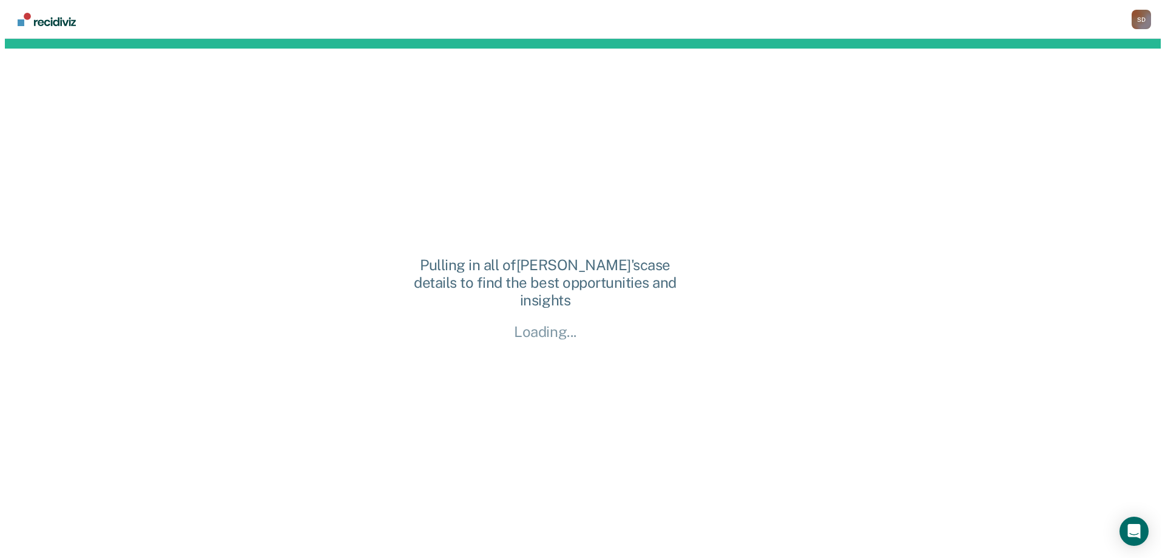
scroll to position [0, 0]
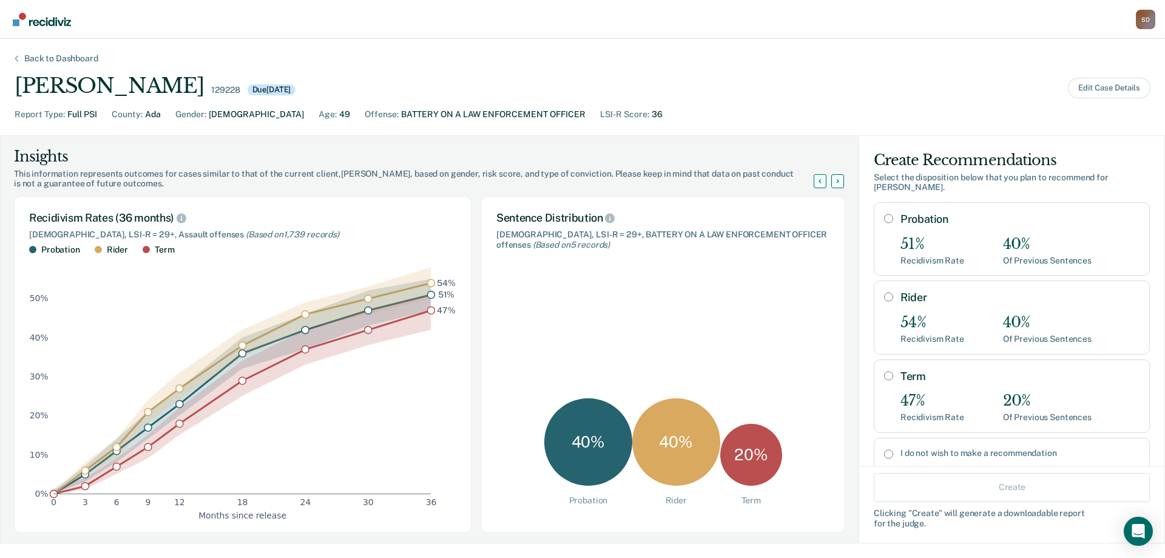
click at [884, 214] on input "Probation" at bounding box center [888, 219] width 9 height 10
radio input "true"
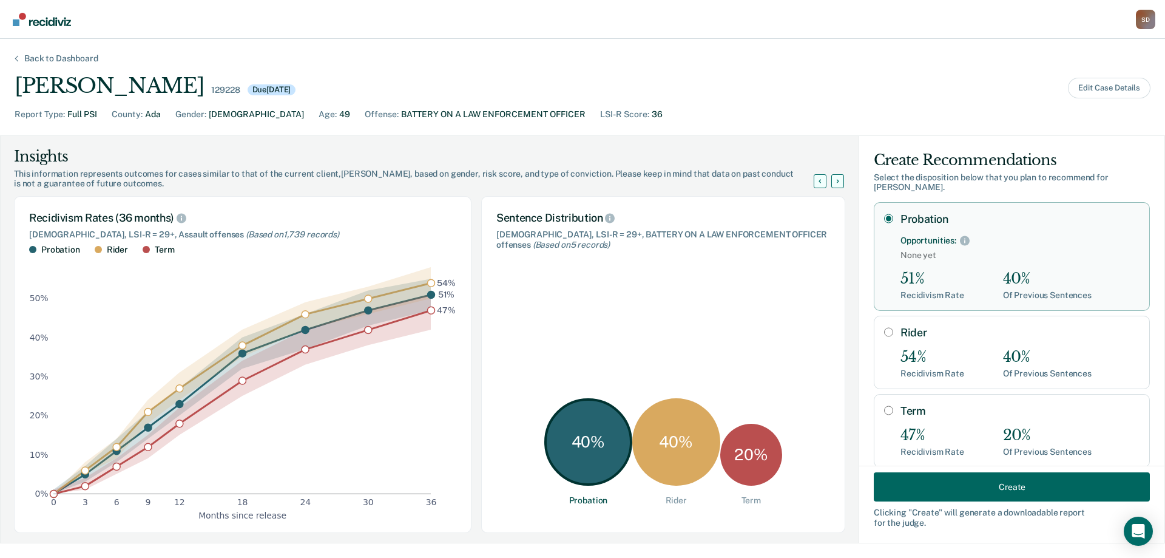
click at [884, 214] on input "Probation" at bounding box center [888, 219] width 9 height 10
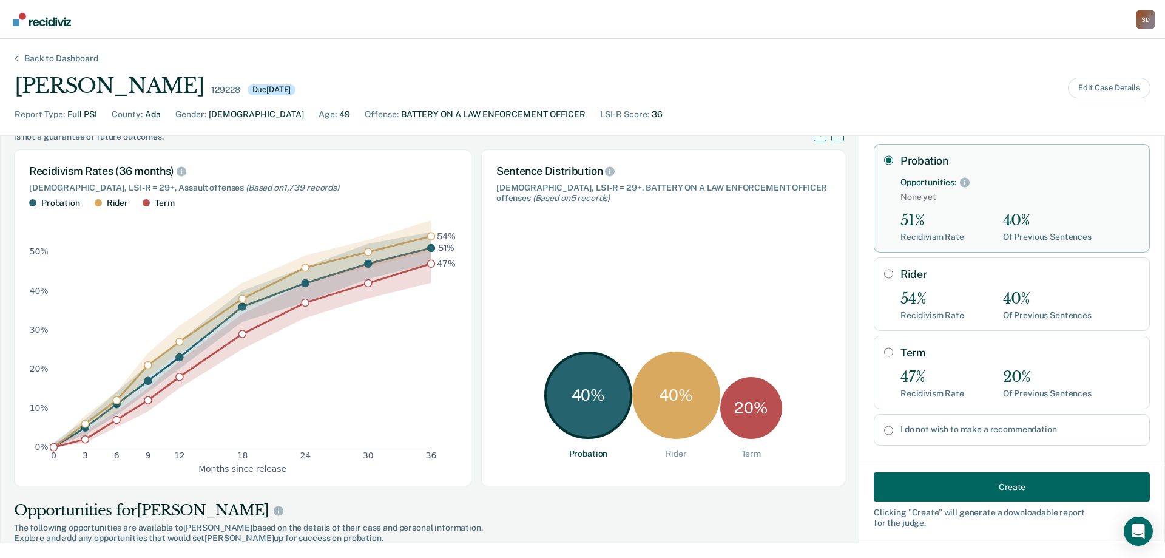
scroll to position [61, 0]
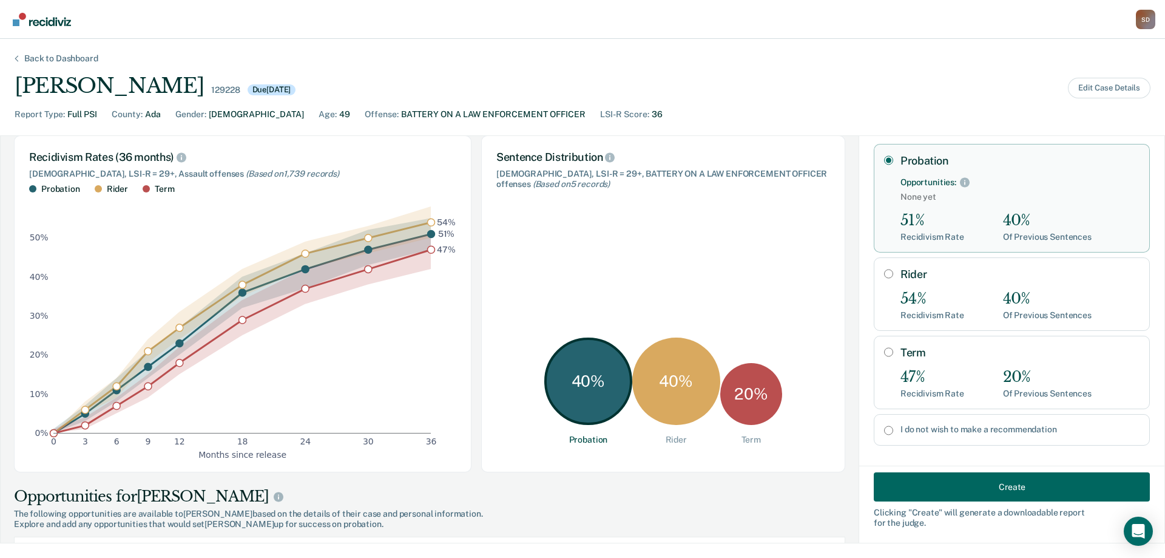
click at [884, 425] on input "I do not wish to make a recommendation" at bounding box center [888, 430] width 9 height 10
radio input "true"
radio input "false"
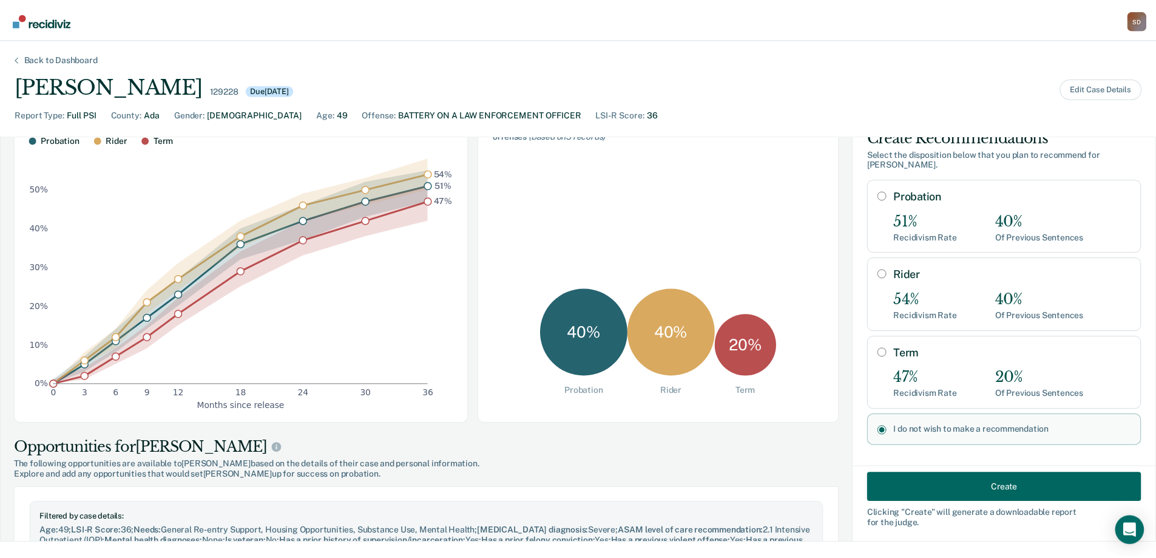
scroll to position [182, 0]
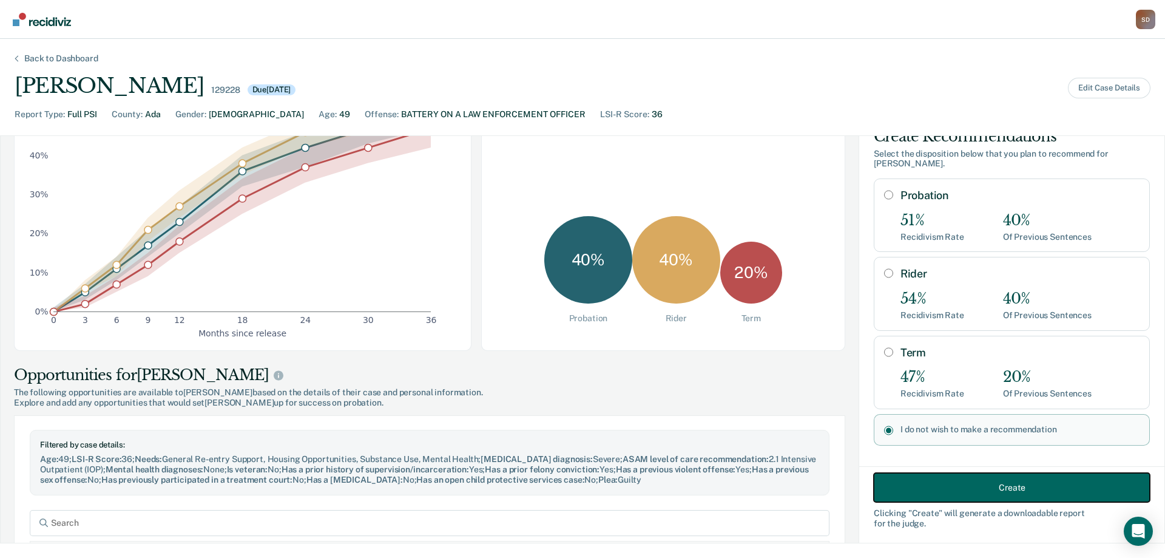
click at [983, 488] on button "Create" at bounding box center [1012, 486] width 276 height 29
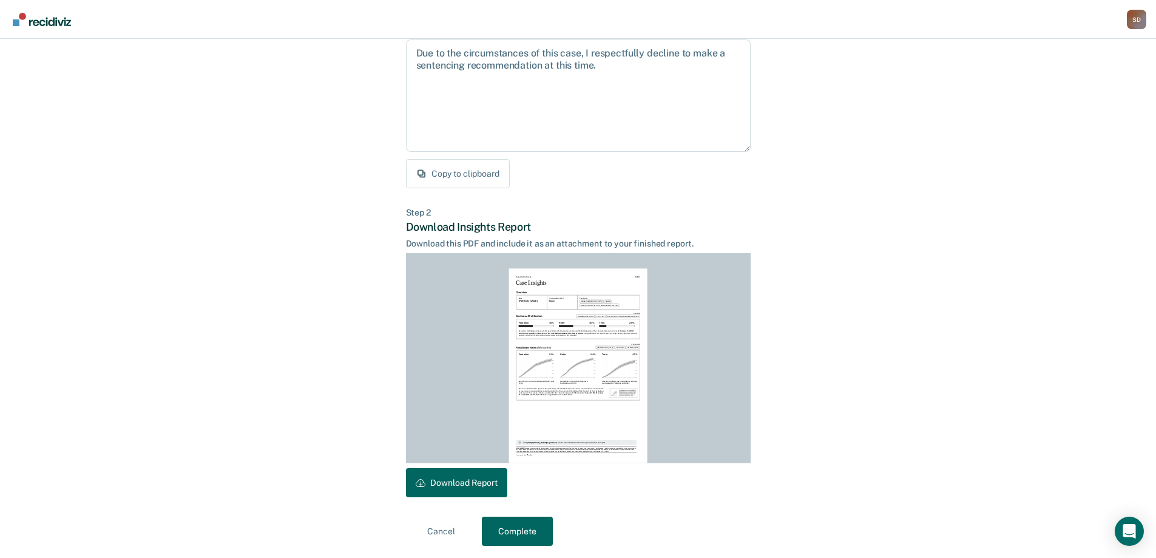
scroll to position [134, 0]
click at [457, 485] on button "Download Report" at bounding box center [456, 479] width 101 height 29
click at [635, 514] on div "Cancel Complete" at bounding box center [578, 528] width 345 height 29
click at [535, 528] on button "Complete" at bounding box center [517, 528] width 71 height 29
